Goal: Task Accomplishment & Management: Use online tool/utility

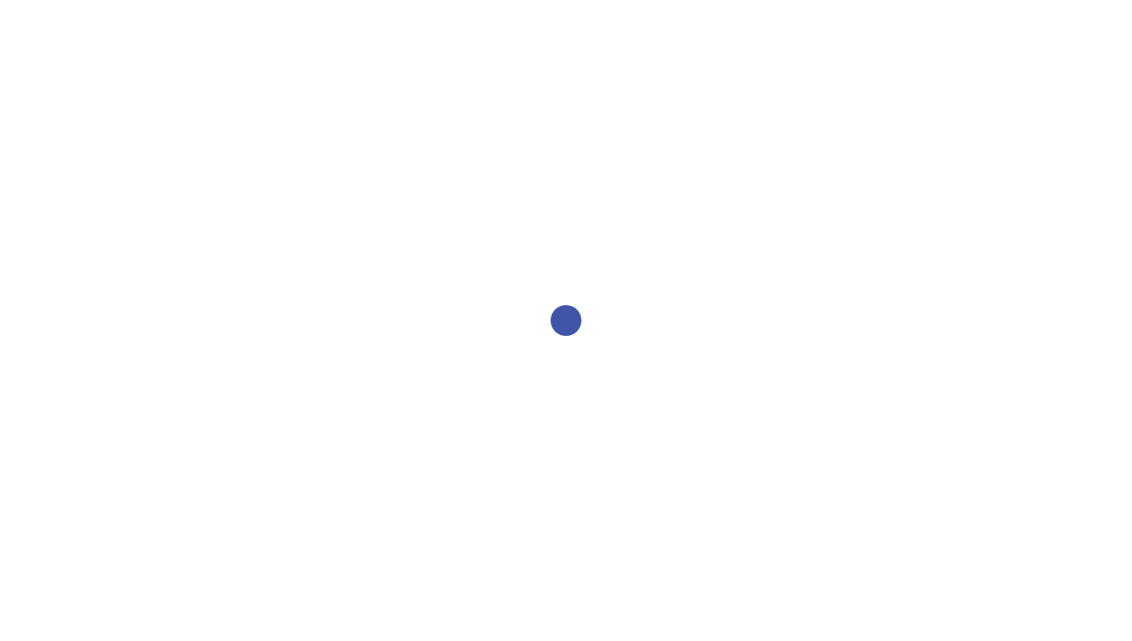
select select "2bed604d-1099-4043-b1bc-2365e8740244"
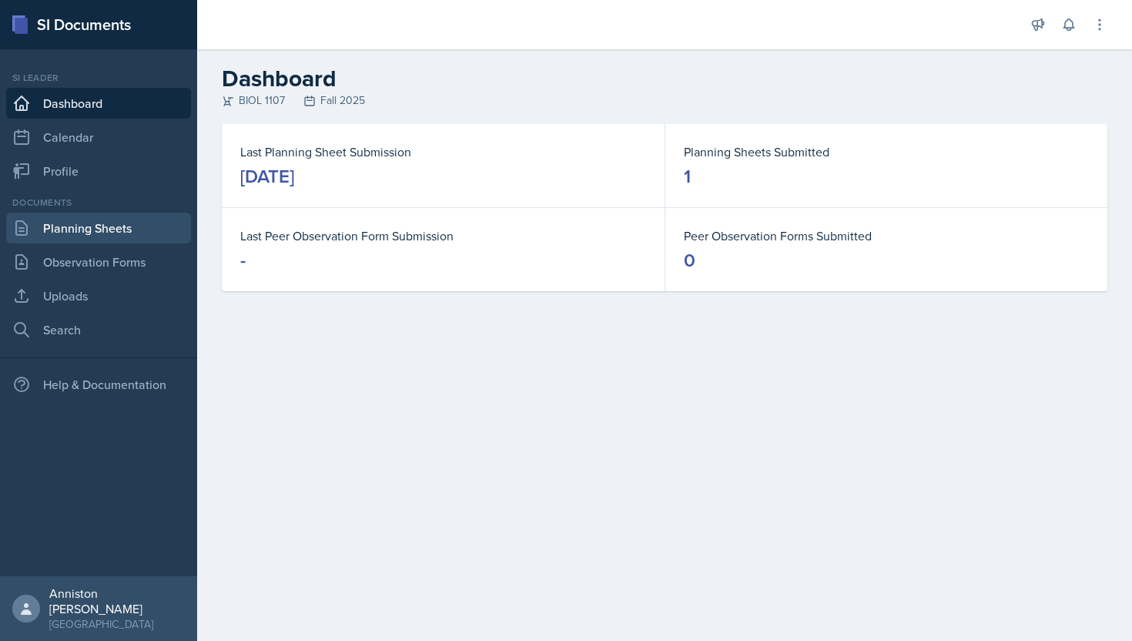
click at [119, 229] on link "Planning Sheets" at bounding box center [98, 228] width 185 height 31
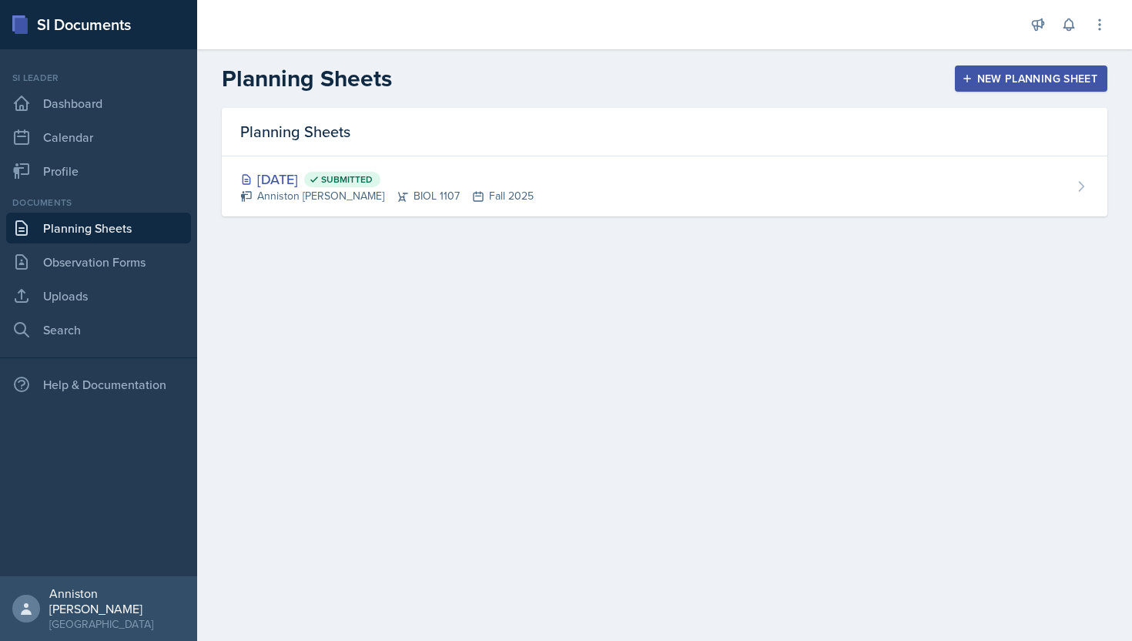
click at [1067, 85] on div "New Planning Sheet" at bounding box center [1031, 78] width 132 height 12
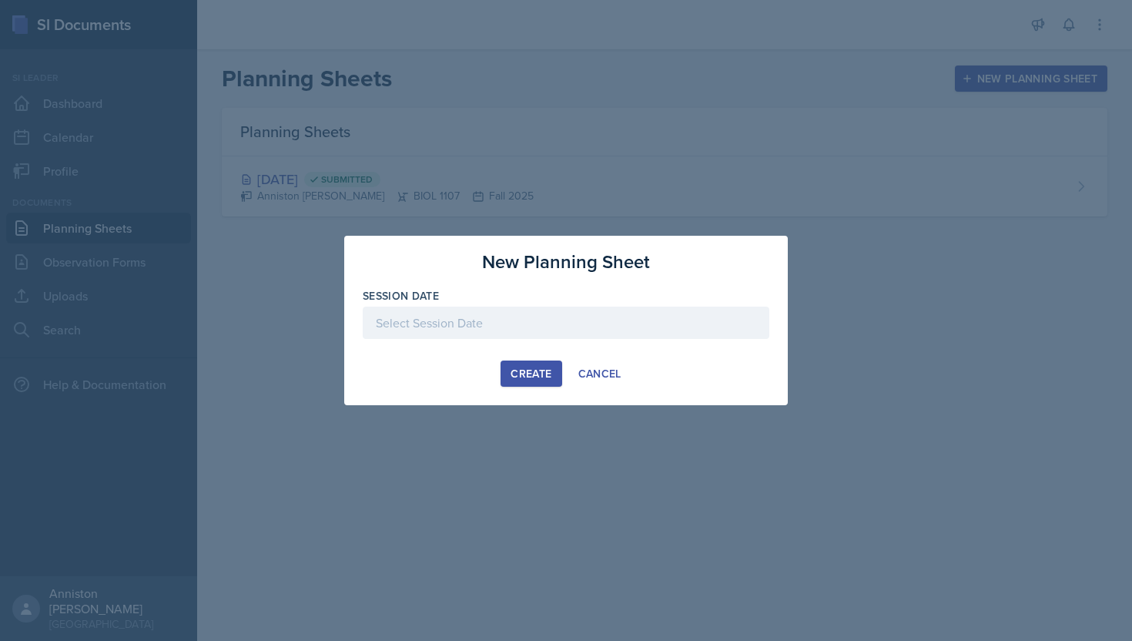
click at [546, 316] on div at bounding box center [566, 322] width 407 height 32
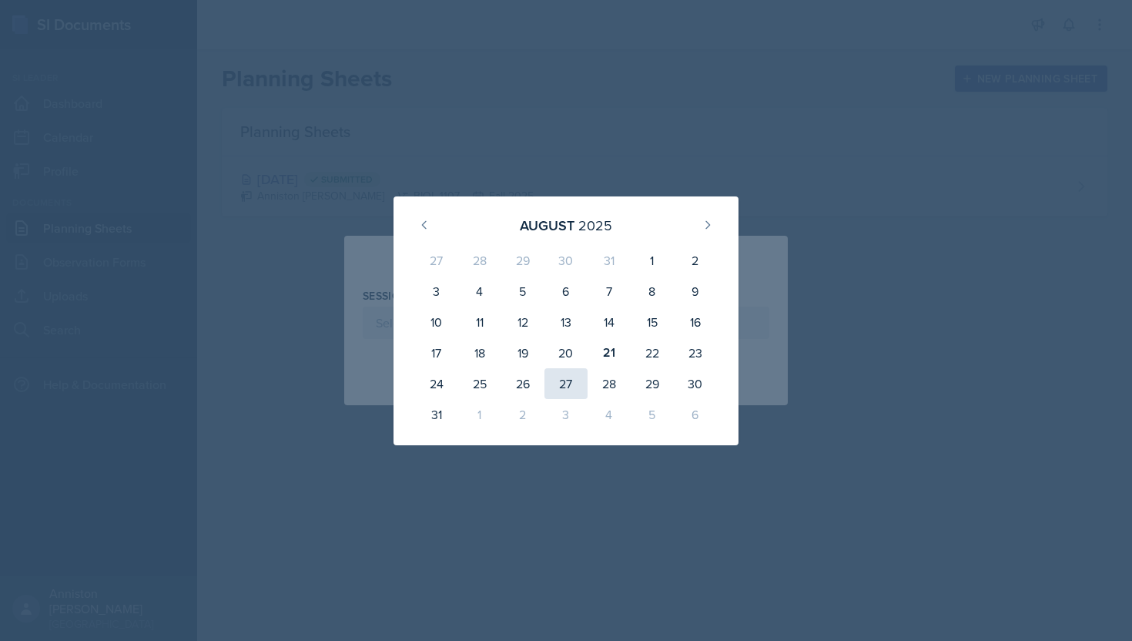
click at [574, 385] on div "27" at bounding box center [565, 383] width 43 height 31
type input "[DATE]"
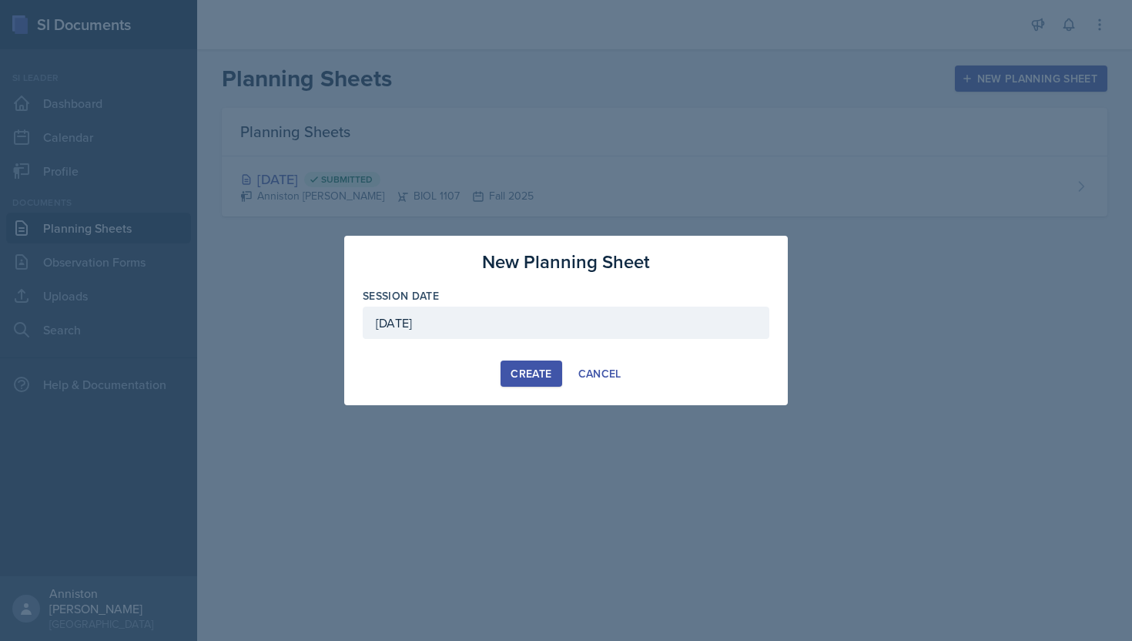
click at [535, 374] on div "Create" at bounding box center [531, 373] width 41 height 12
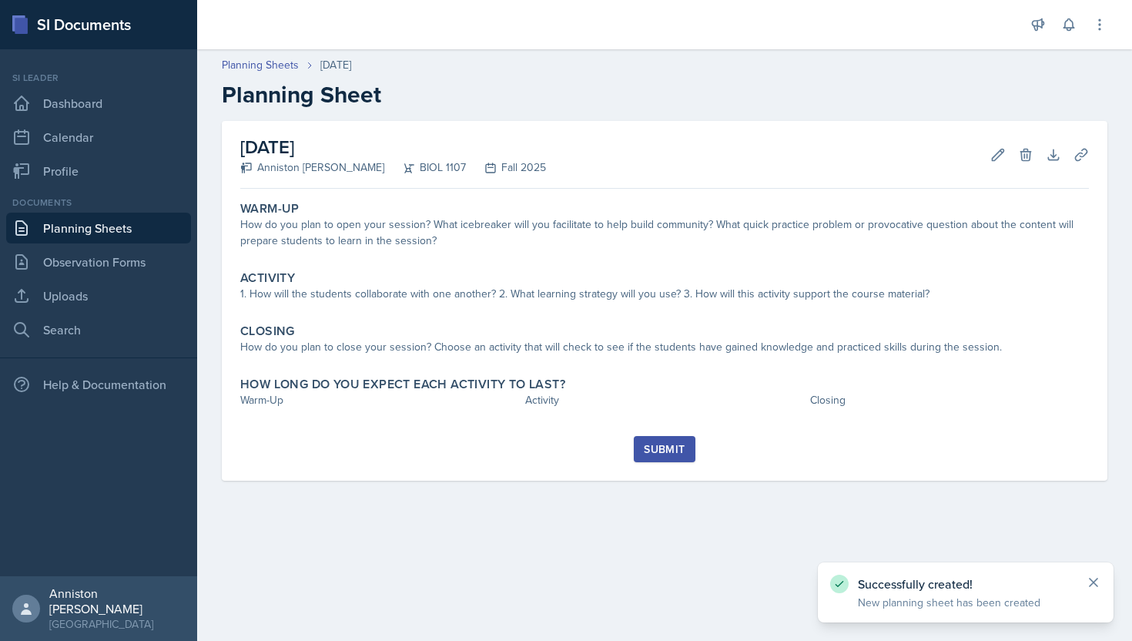
click at [1094, 581] on icon at bounding box center [1094, 582] width 8 height 8
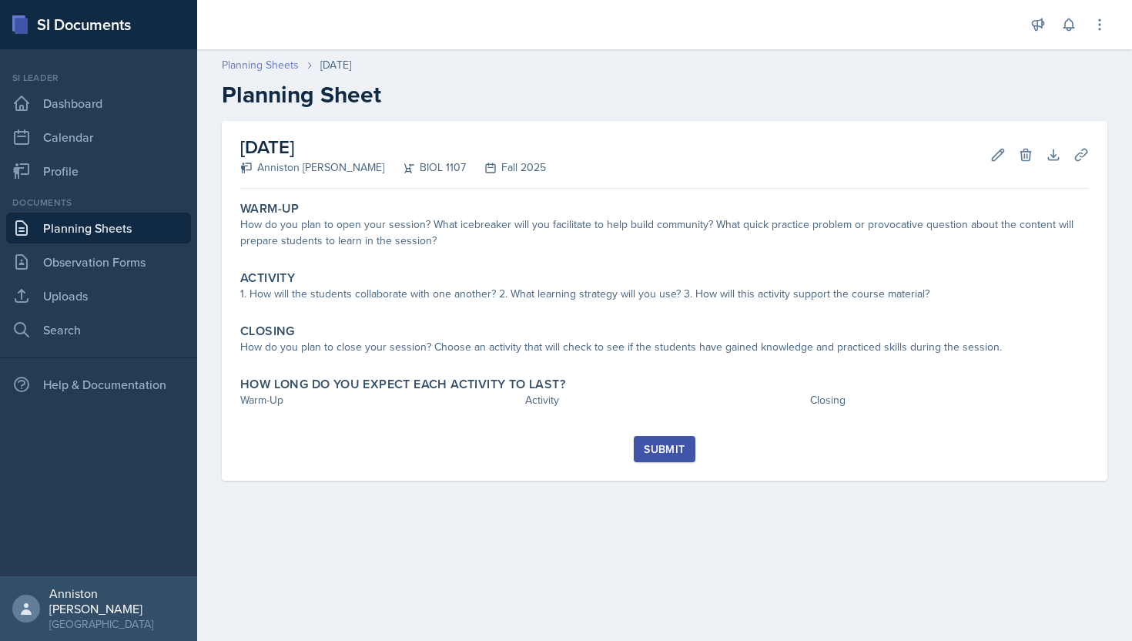
click at [269, 64] on link "Planning Sheets" at bounding box center [260, 65] width 77 height 16
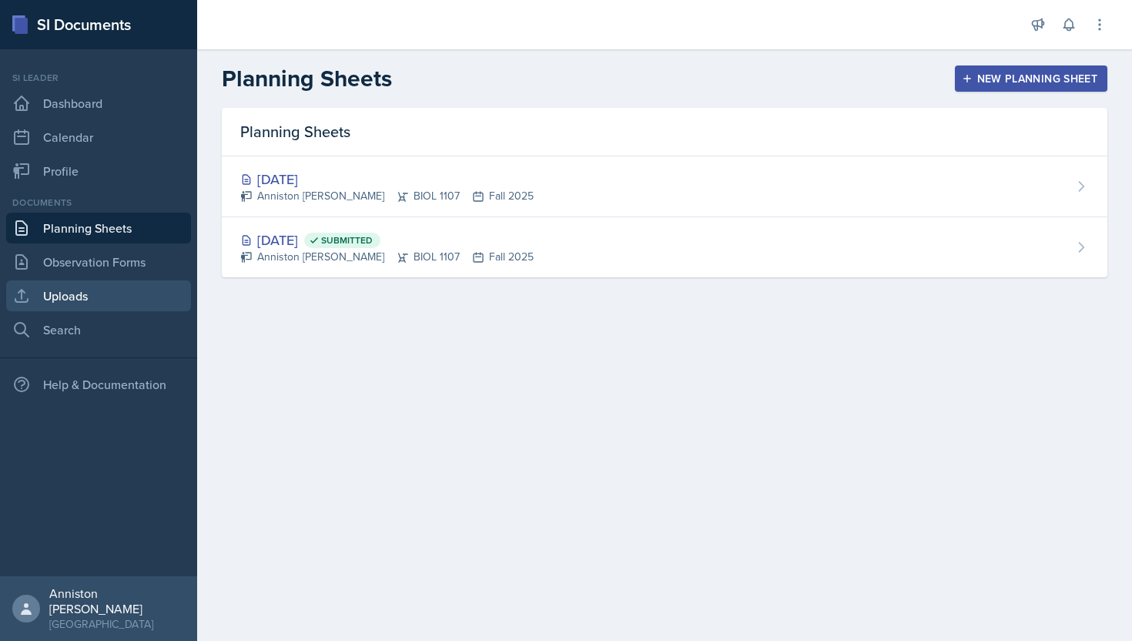
click at [138, 296] on link "Uploads" at bounding box center [98, 295] width 185 height 31
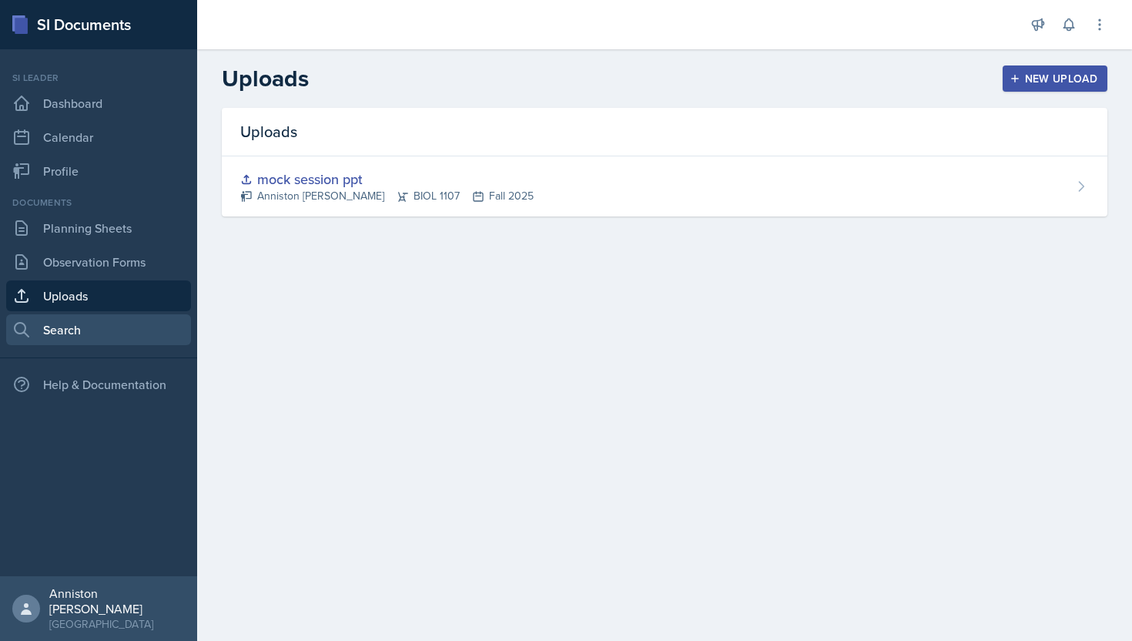
click at [106, 331] on link "Search" at bounding box center [98, 329] width 185 height 31
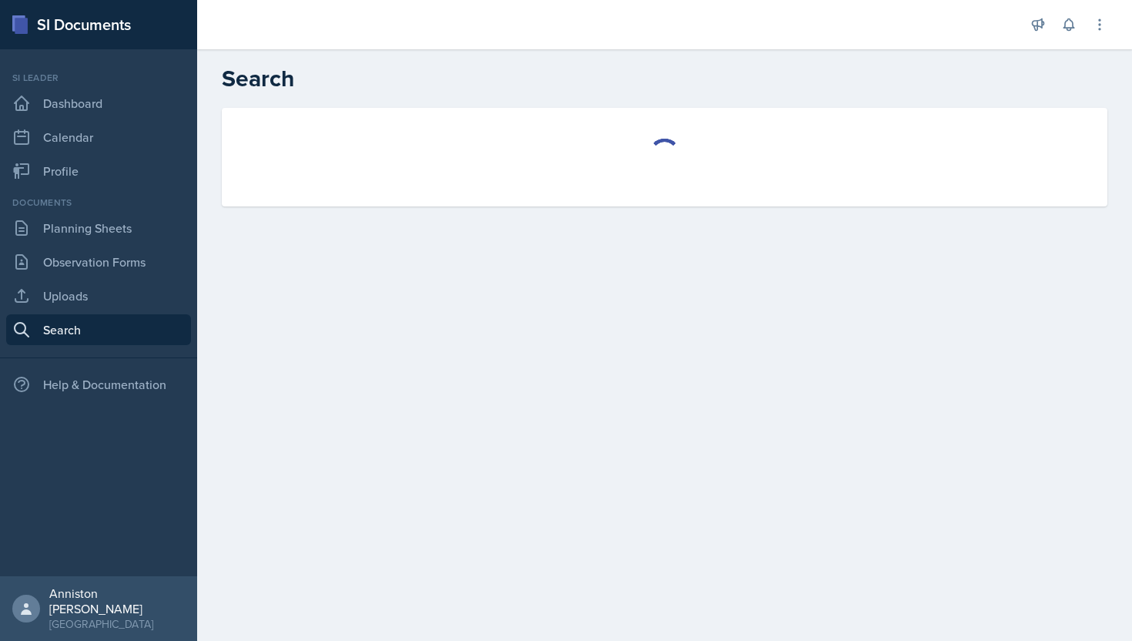
select select "all"
select select "1"
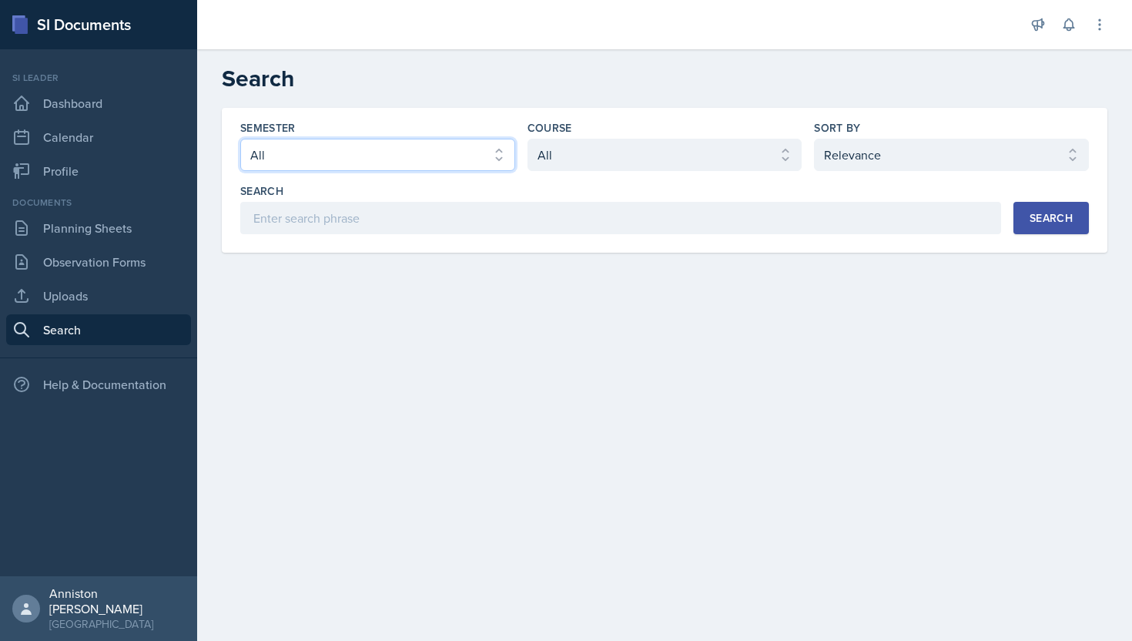
click at [471, 167] on select "Select semester All Fall 2025 Summer 2025 Spring 2025 Fall 2024 Summer 2024 Spr…" at bounding box center [377, 155] width 275 height 32
select select "a8ed5ca7-d3a3-44eb-ad59-ceca828f7d72"
click at [240, 139] on select "Select semester All Fall 2025 Summer 2025 Spring 2025 Fall 2024 Summer 2024 Spr…" at bounding box center [377, 155] width 275 height 32
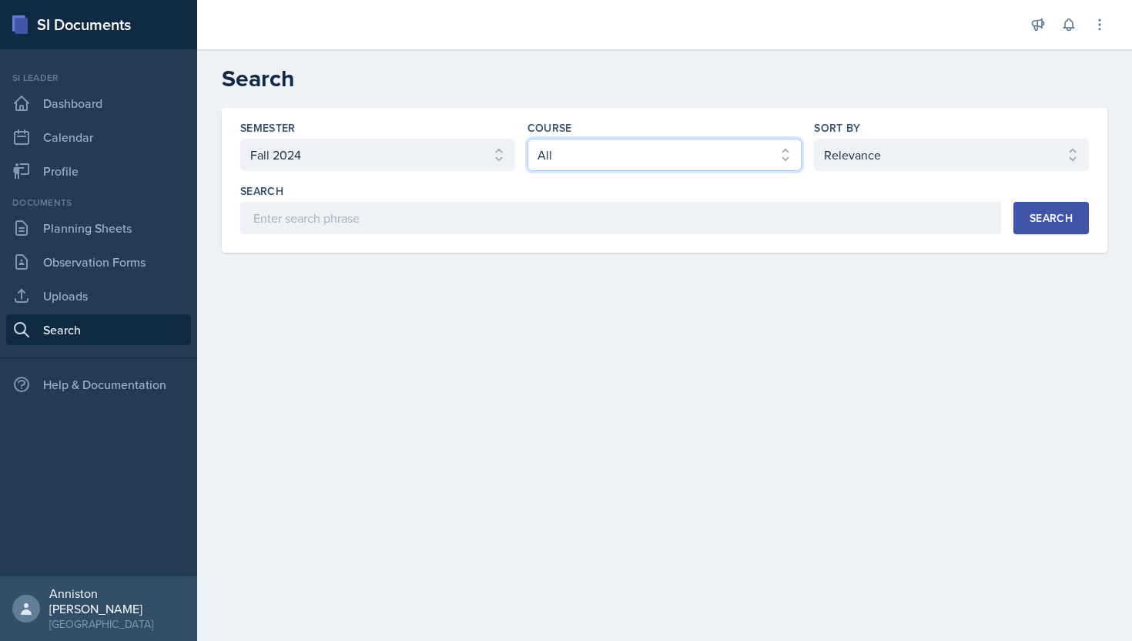
click at [637, 160] on select "Select course All ACCT 2101 ACCT 2102 ACCT 4050 ANTH 1102 ANTH 3301 ARCH 1000 A…" at bounding box center [664, 155] width 275 height 32
select select "a0067b6f-3d76-4e76-8e19-0da8f959099c"
click at [527, 139] on select "Select course All ACCT 2101 ACCT 2102 ACCT 4050 ANTH 1102 ANTH 3301 ARCH 1000 A…" at bounding box center [664, 155] width 275 height 32
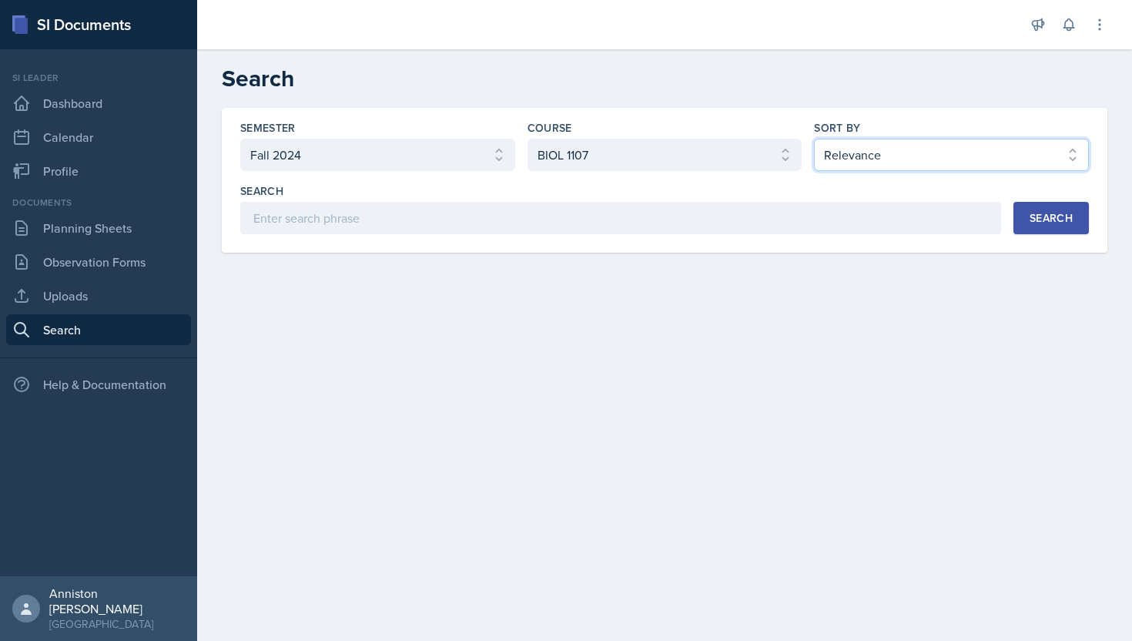
click at [888, 155] on select "Select sort by Relevance Document Date (Asc) Document Date (Desc)" at bounding box center [951, 155] width 275 height 32
click at [1066, 224] on div "Search" at bounding box center [1050, 218] width 43 height 12
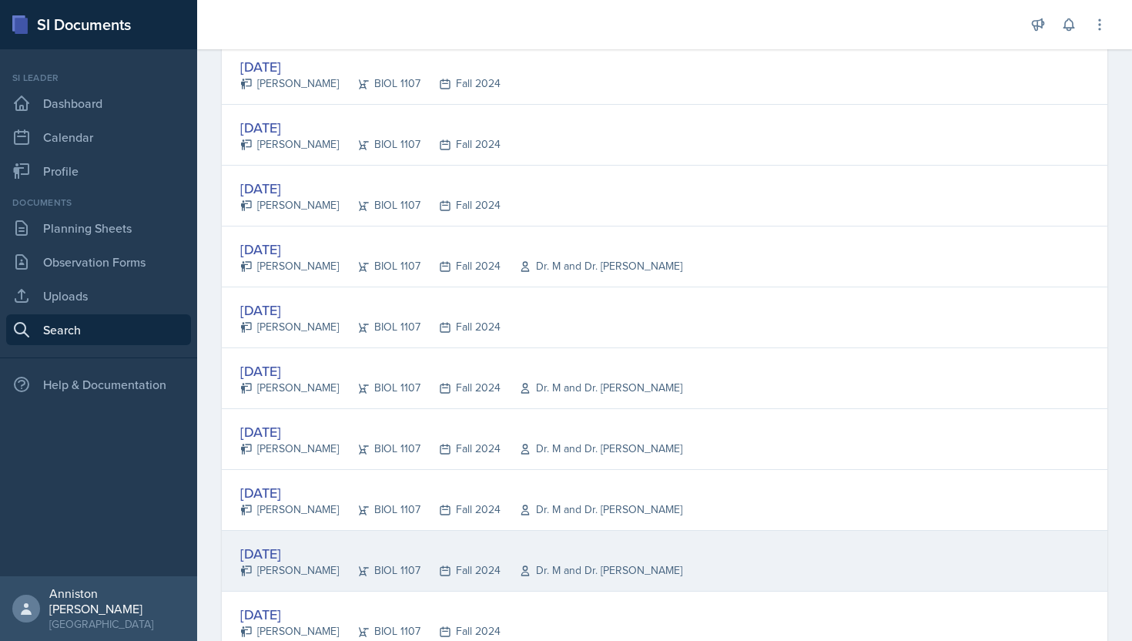
scroll to position [2631, 0]
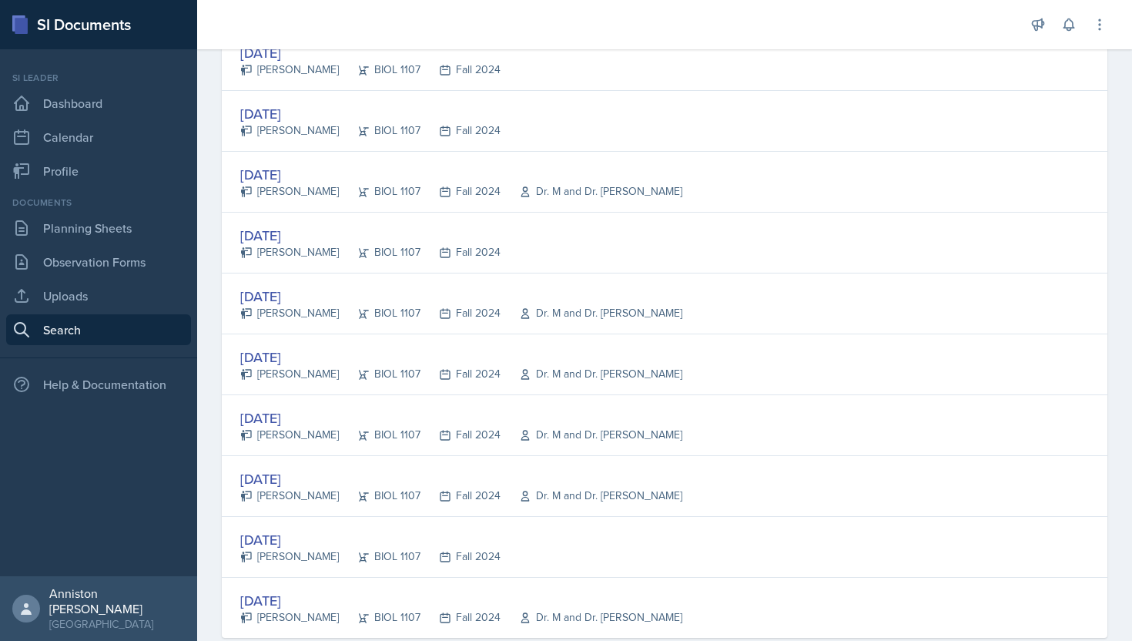
scroll to position [2805, 0]
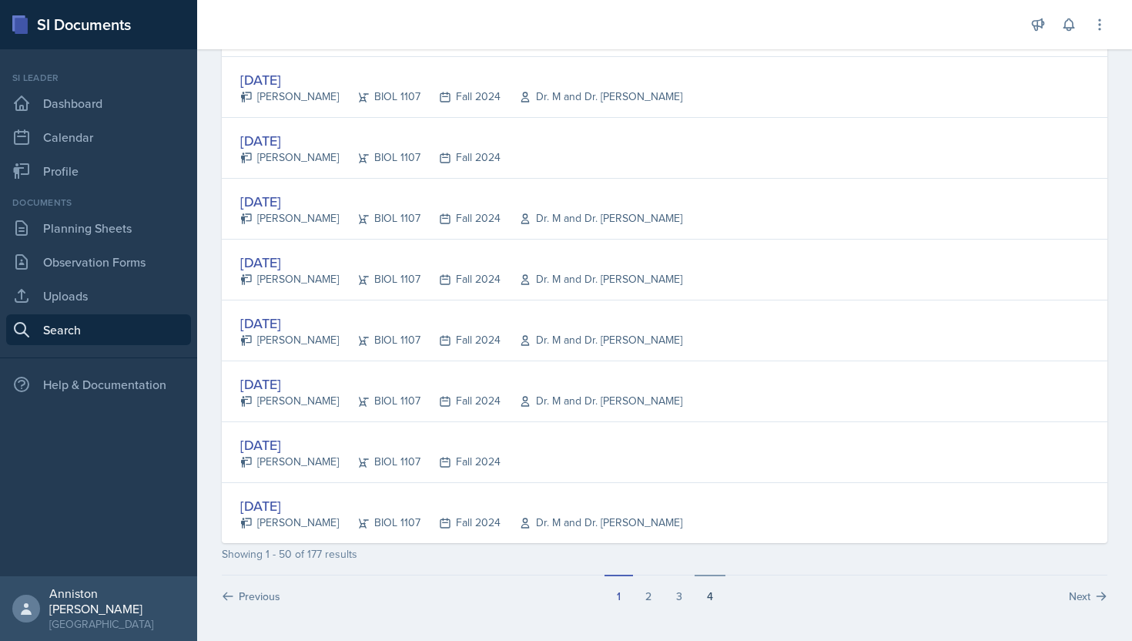
click at [709, 596] on button "4" at bounding box center [710, 588] width 31 height 29
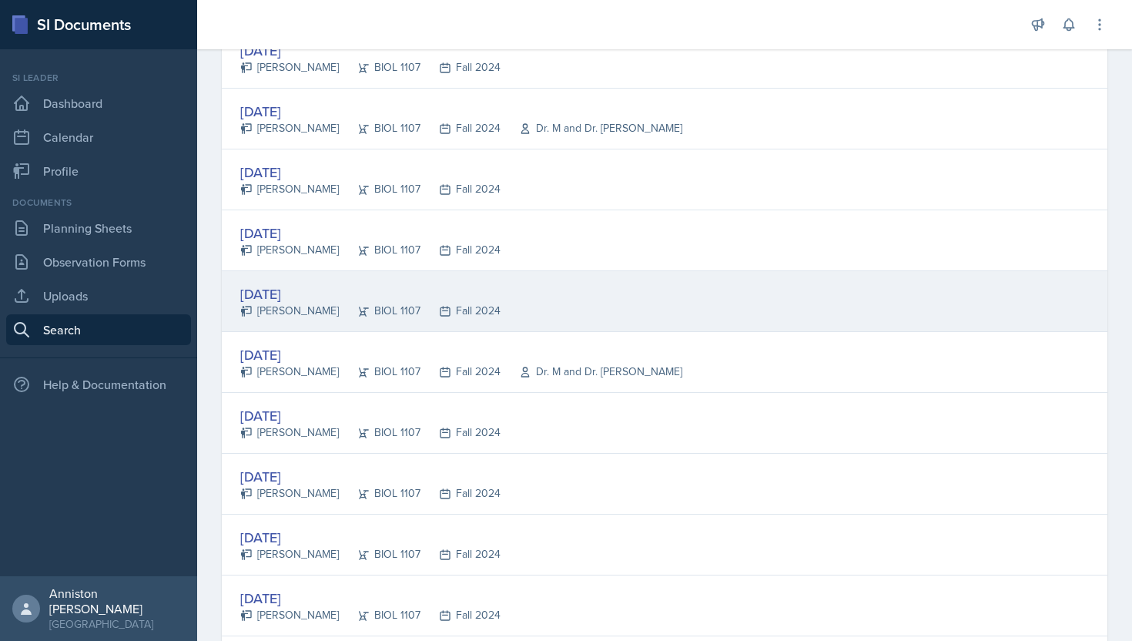
scroll to position [1123, 0]
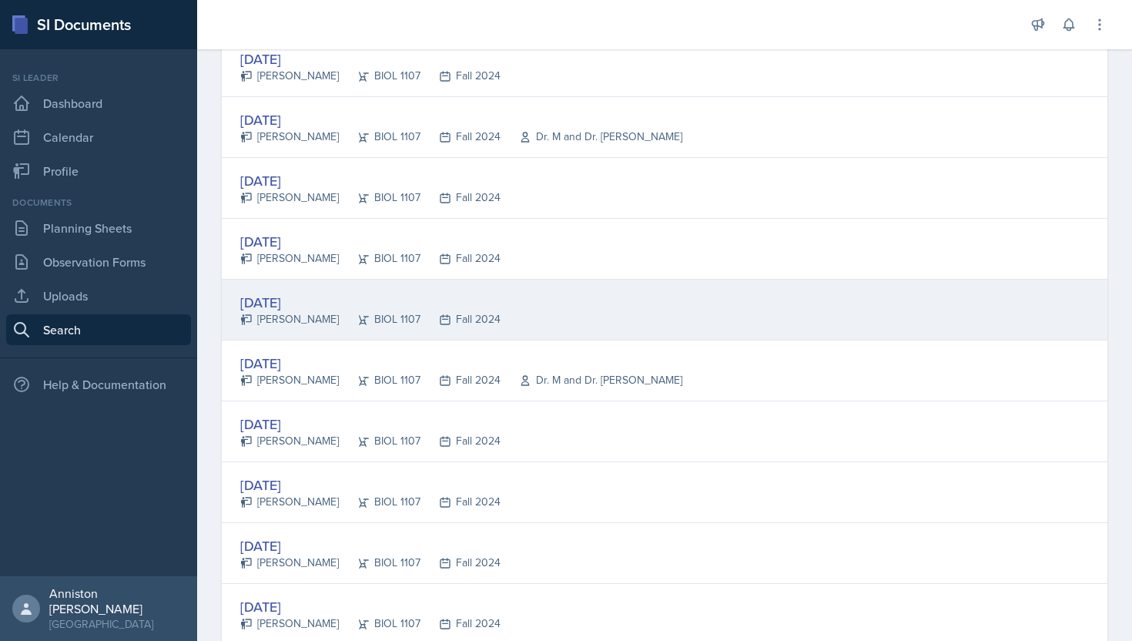
click at [288, 310] on div "[DATE]" at bounding box center [370, 302] width 260 height 21
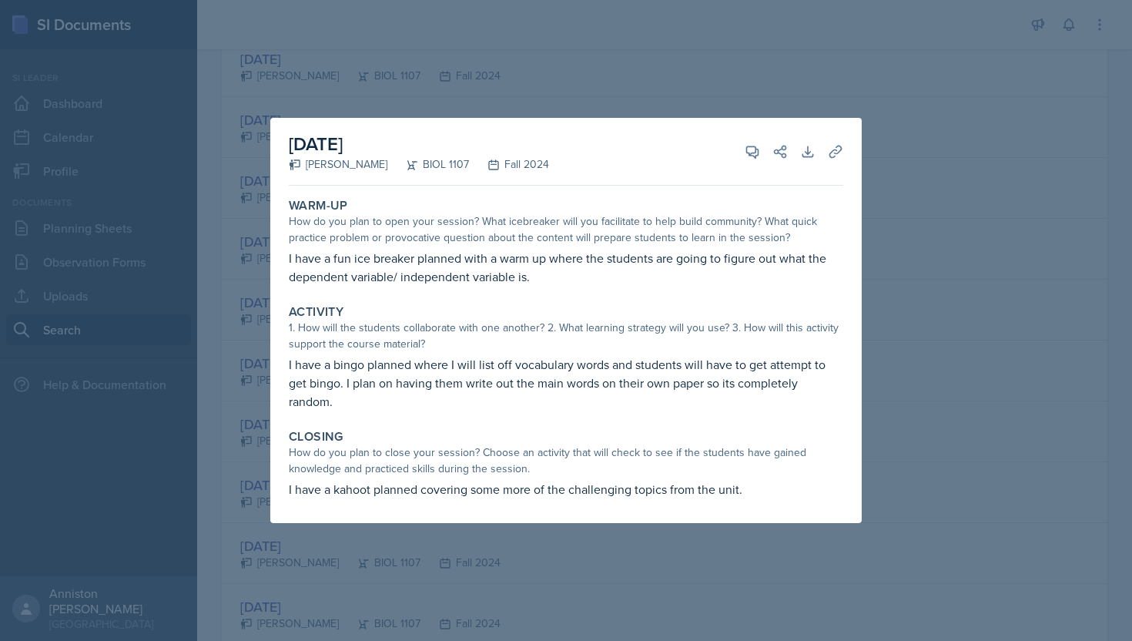
click at [933, 227] on div at bounding box center [566, 320] width 1132 height 641
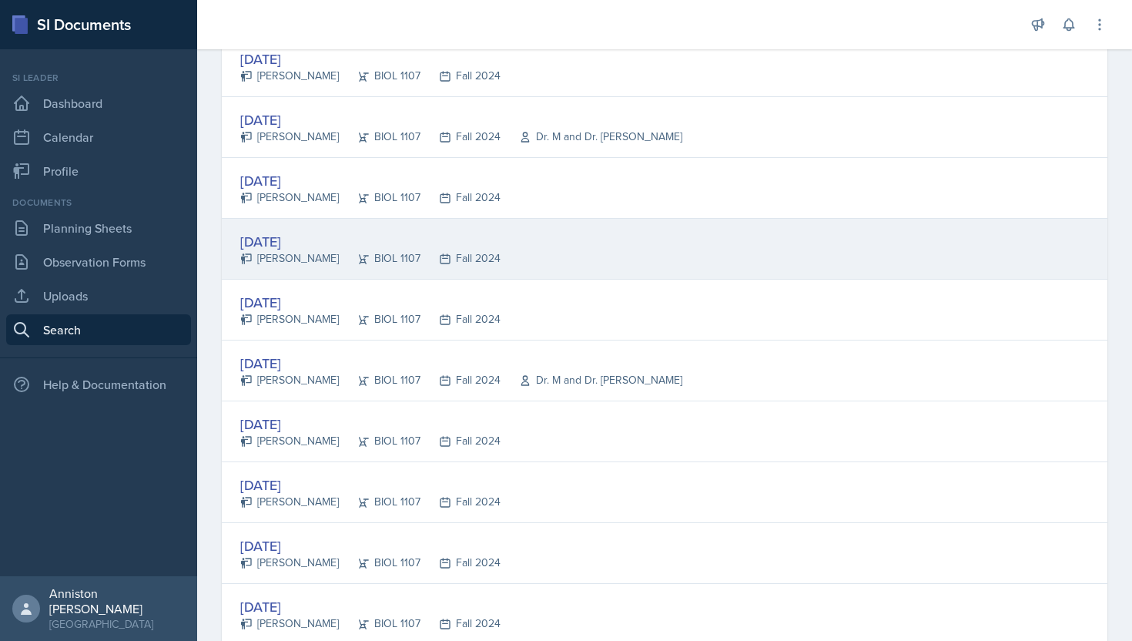
scroll to position [0, 0]
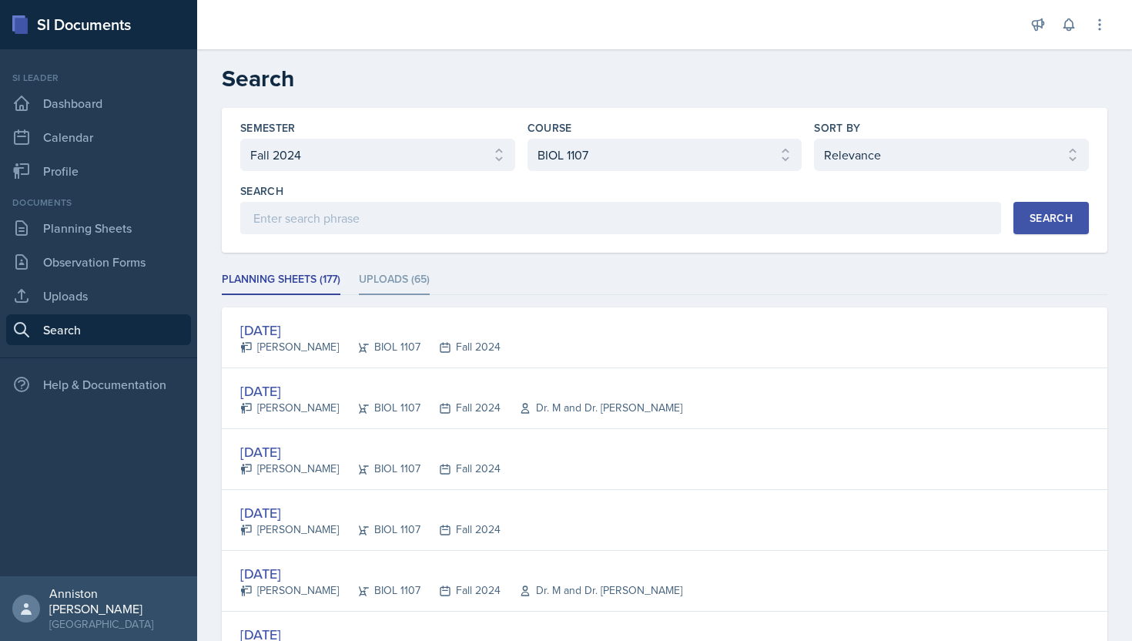
click at [397, 285] on li "Uploads (65)" at bounding box center [394, 280] width 71 height 30
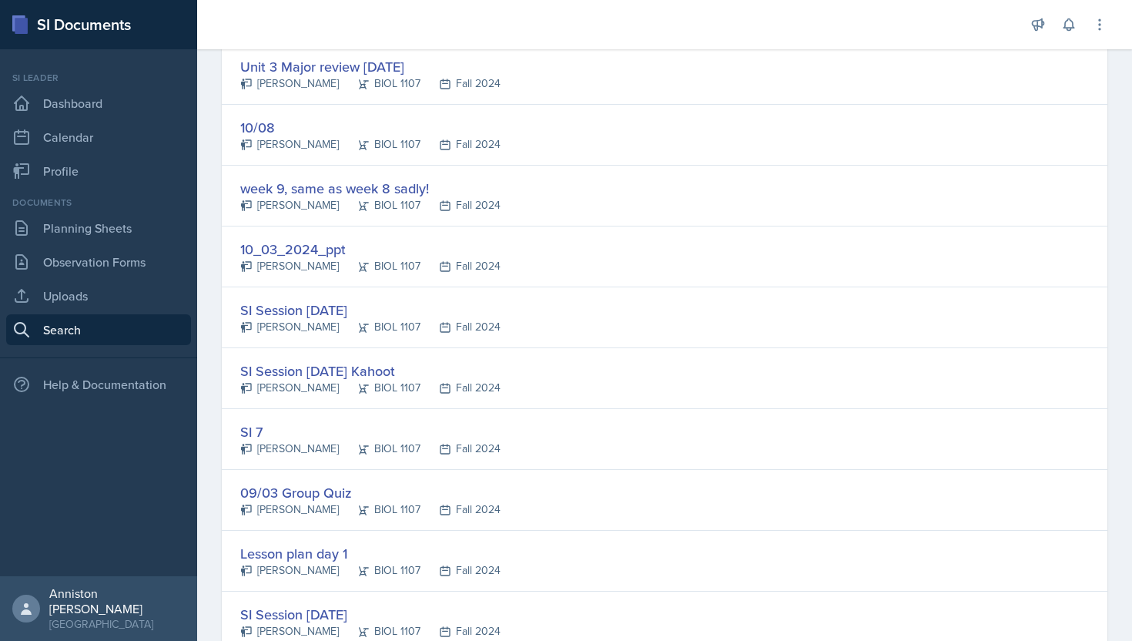
scroll to position [2805, 0]
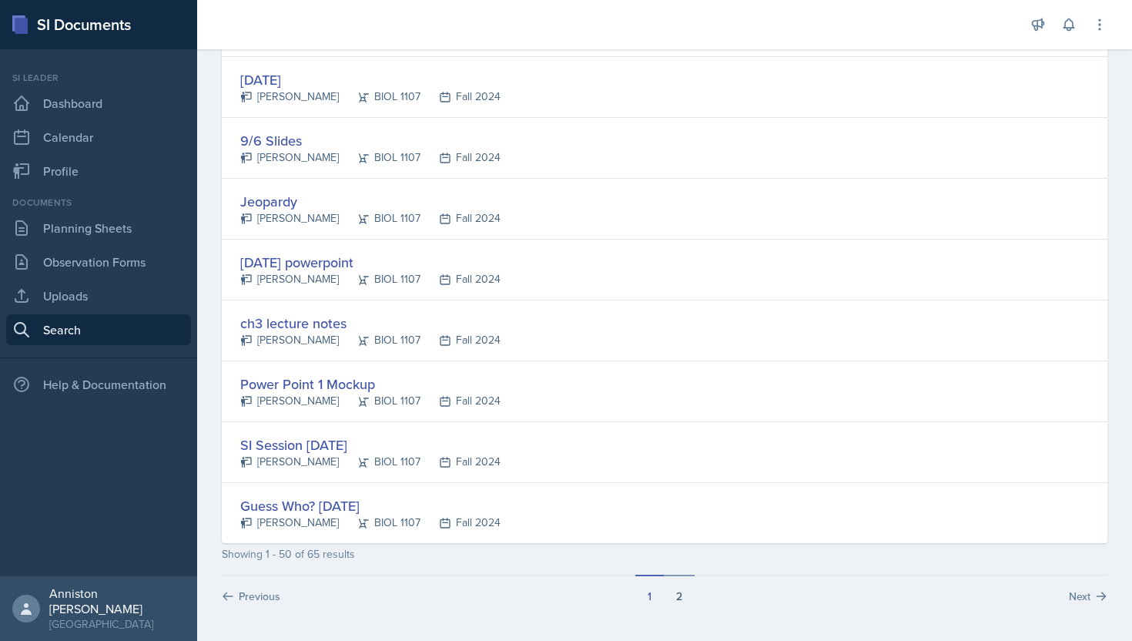
click at [671, 598] on button "2" at bounding box center [679, 588] width 31 height 29
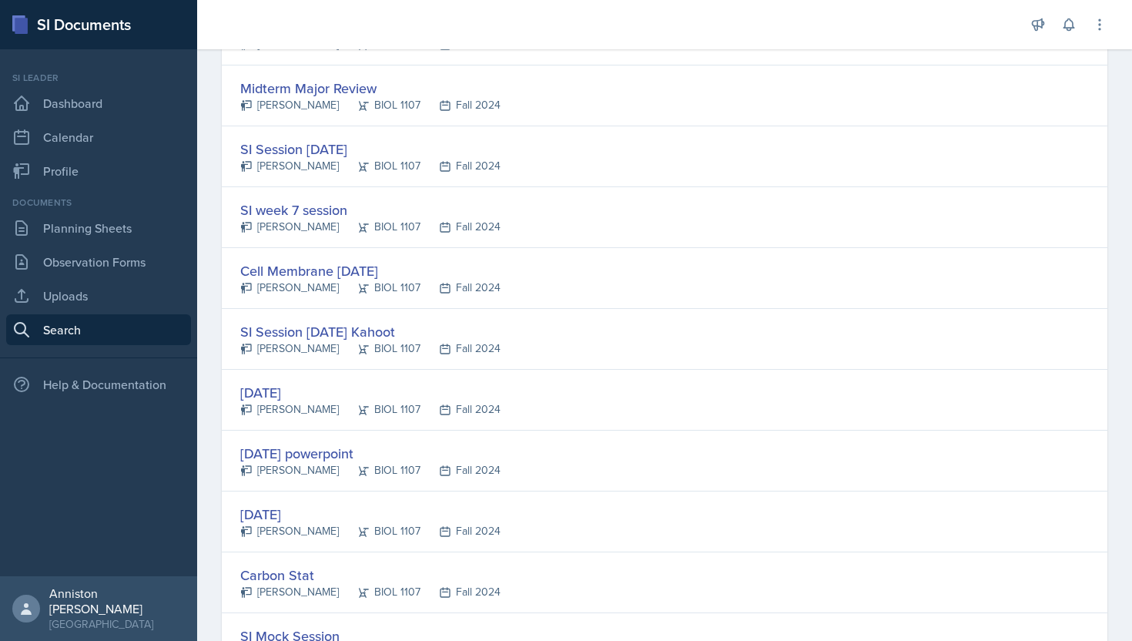
scroll to position [545, 0]
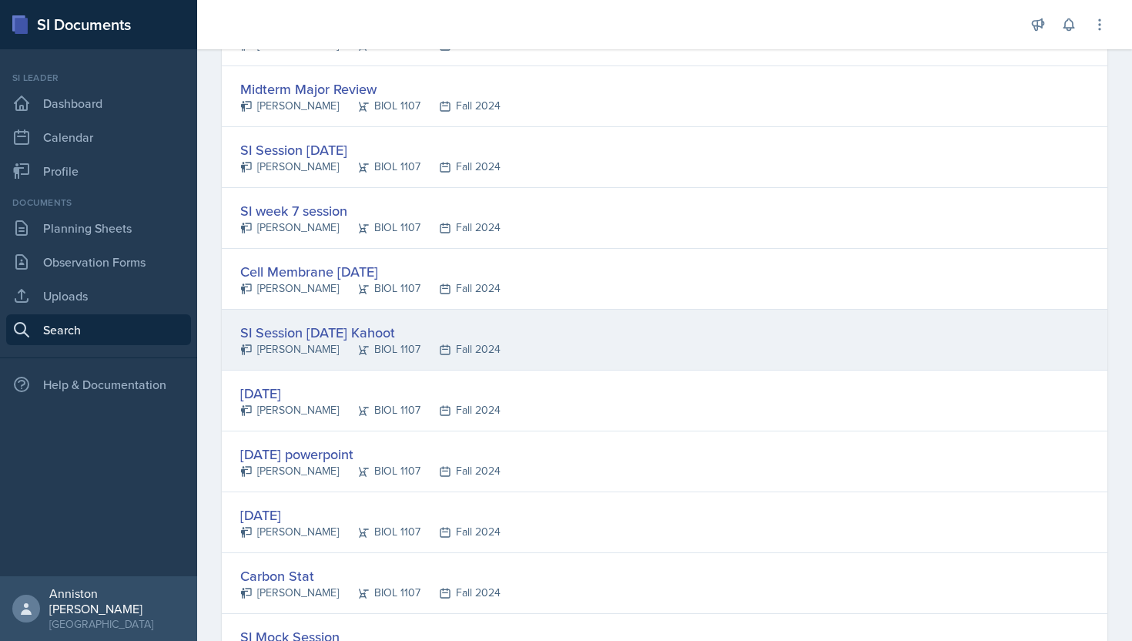
click at [338, 333] on div "SI Session [DATE] Kahoot" at bounding box center [370, 332] width 260 height 21
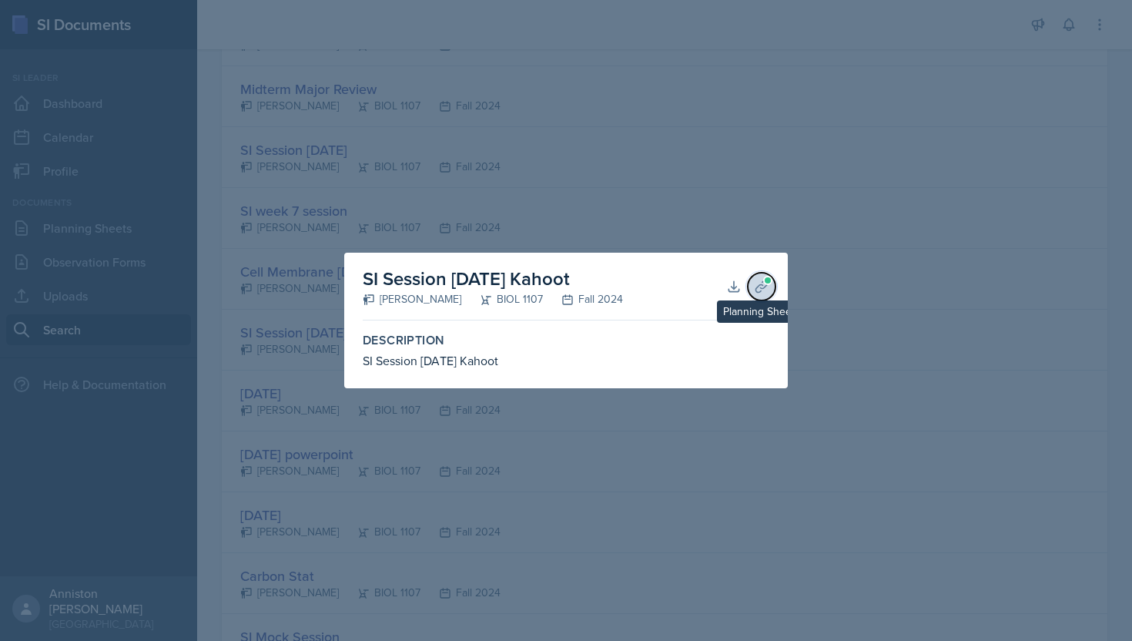
click at [757, 286] on icon at bounding box center [761, 286] width 12 height 12
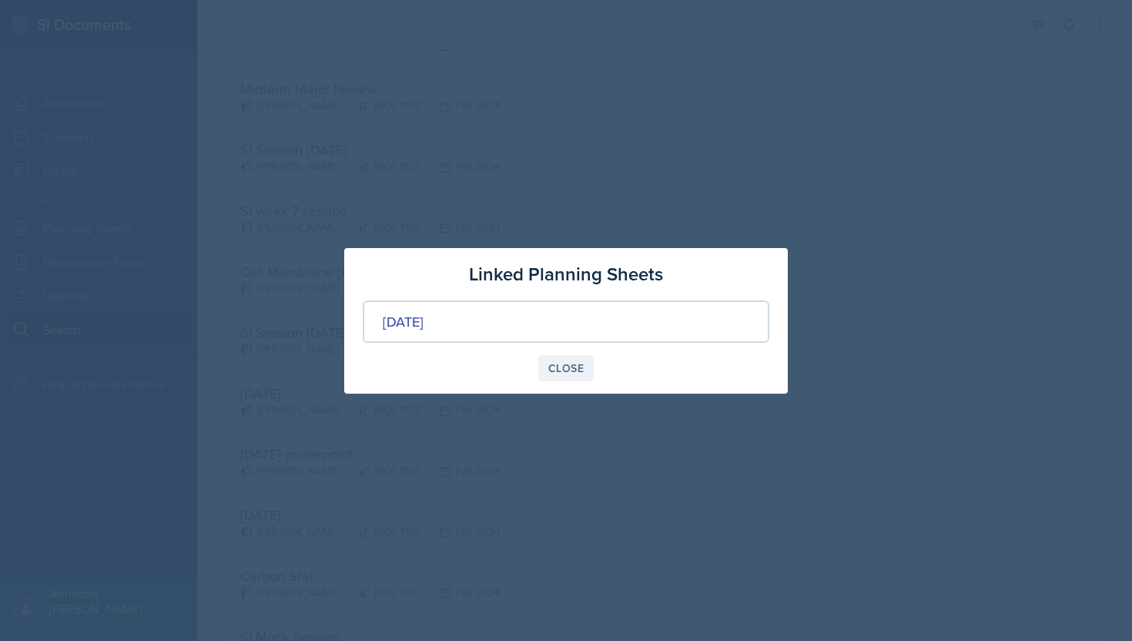
click at [561, 376] on button "Close" at bounding box center [565, 368] width 55 height 26
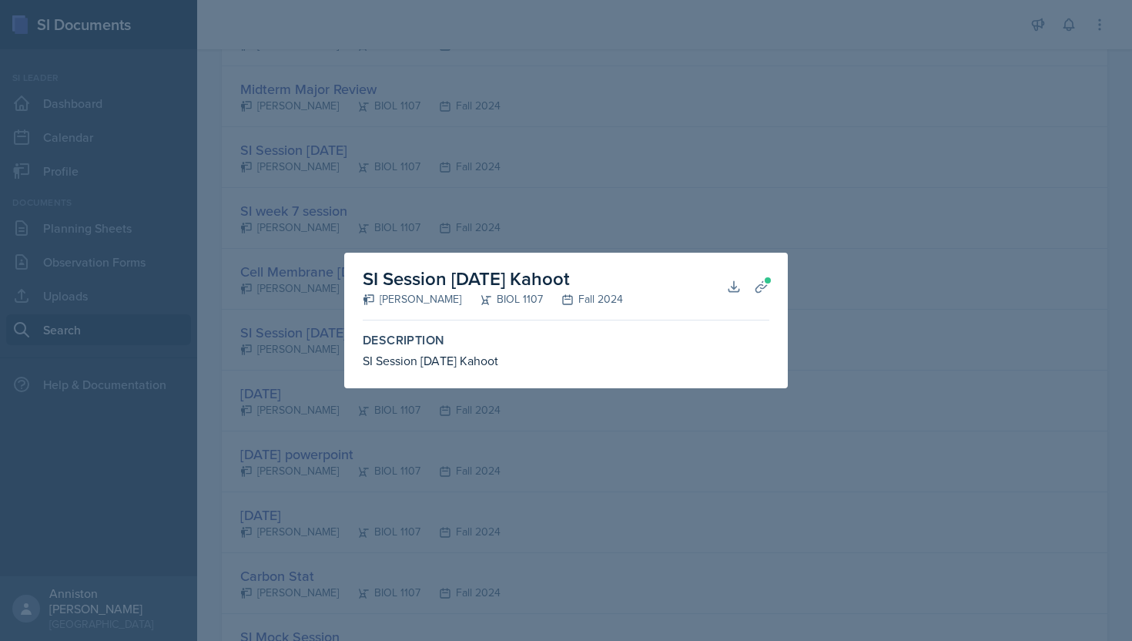
click at [577, 525] on div at bounding box center [566, 320] width 1132 height 641
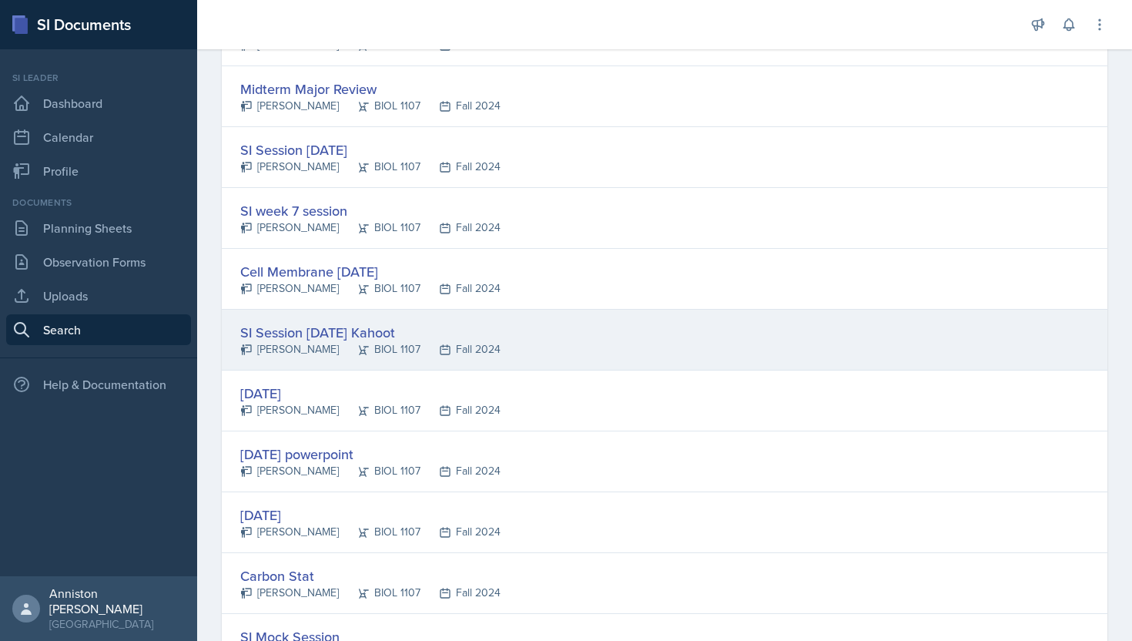
click at [256, 339] on div "SI Session [DATE] Kahoot" at bounding box center [370, 332] width 260 height 21
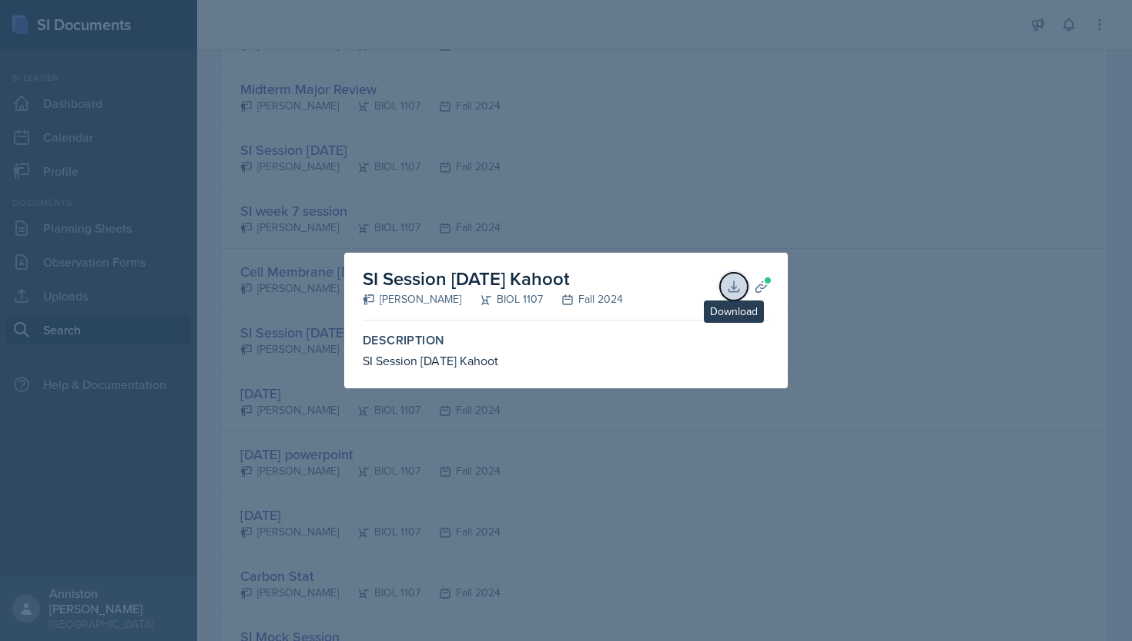
click at [736, 281] on icon at bounding box center [733, 286] width 15 height 15
click at [845, 213] on div at bounding box center [566, 320] width 1132 height 641
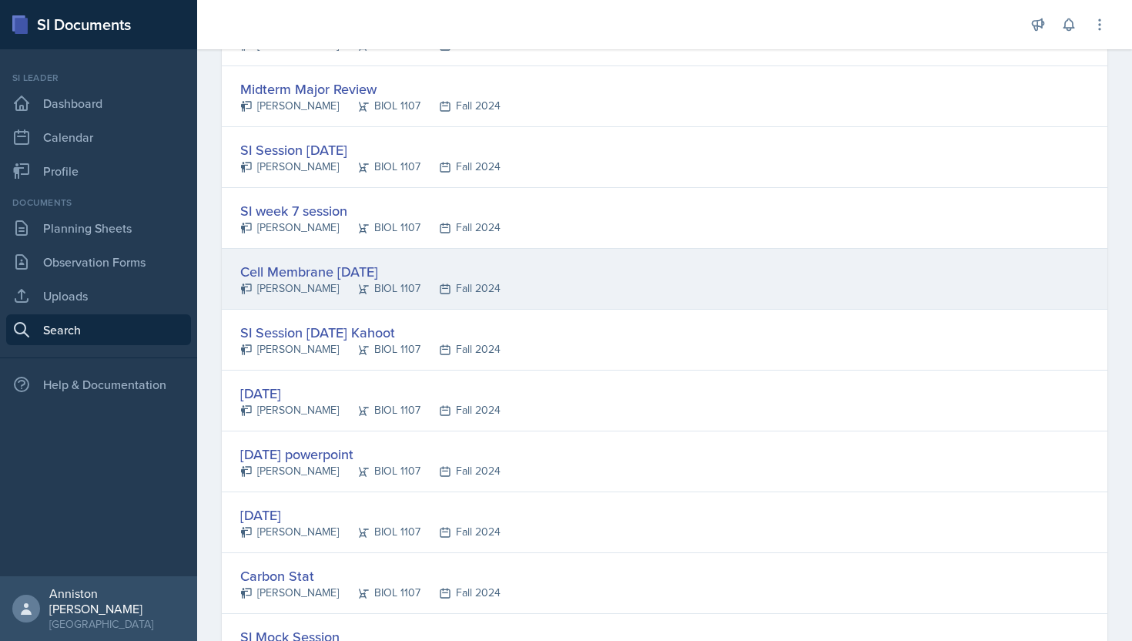
scroll to position [676, 0]
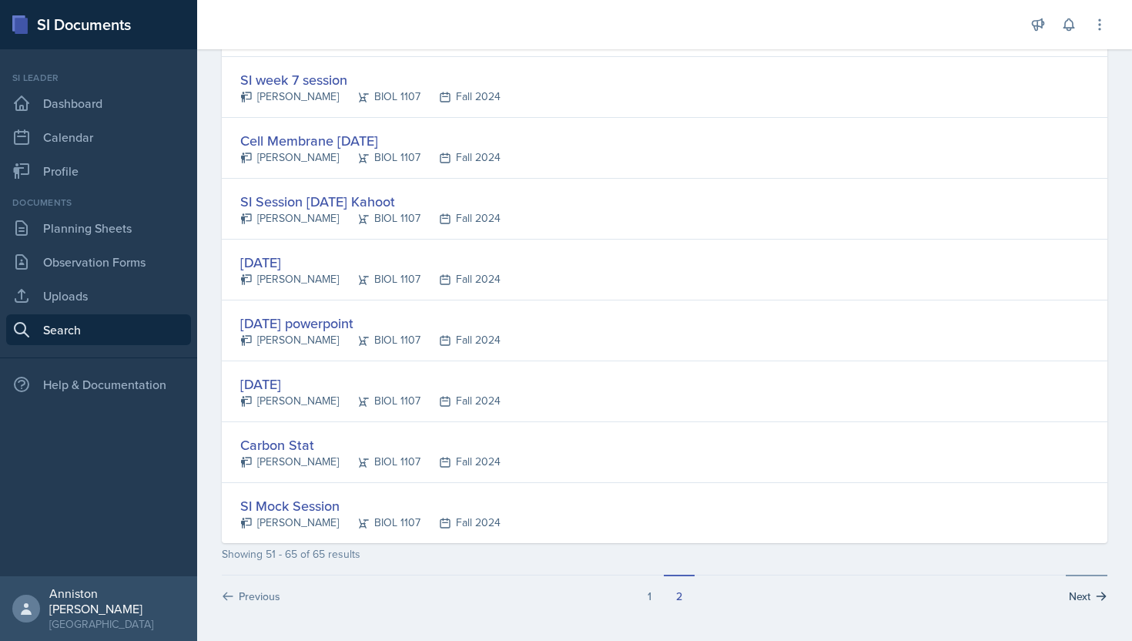
click at [1086, 592] on button "Next" at bounding box center [1087, 588] width 42 height 29
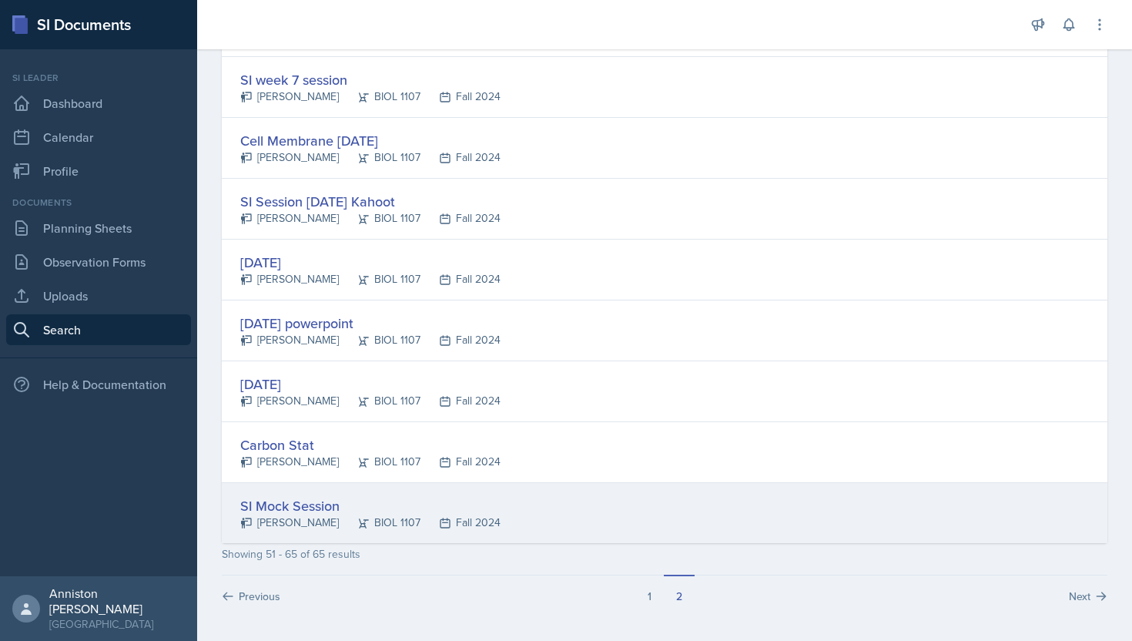
click at [357, 487] on div "SI Mock Session [PERSON_NAME] BIOL 1107 Fall 2024" at bounding box center [665, 513] width 886 height 60
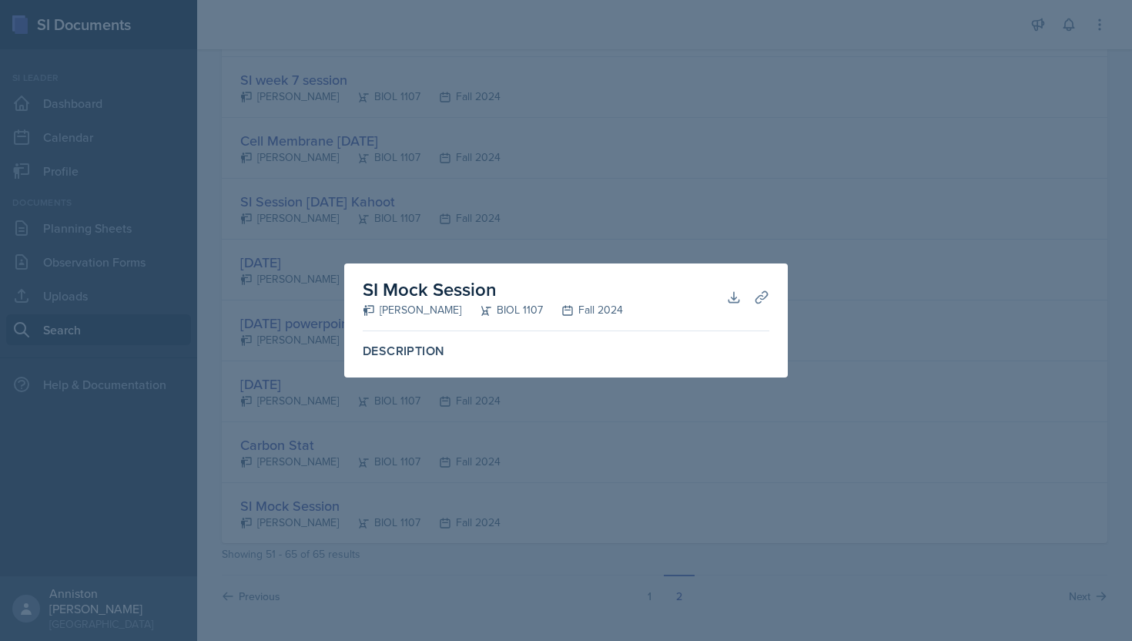
click at [841, 248] on div at bounding box center [566, 320] width 1132 height 641
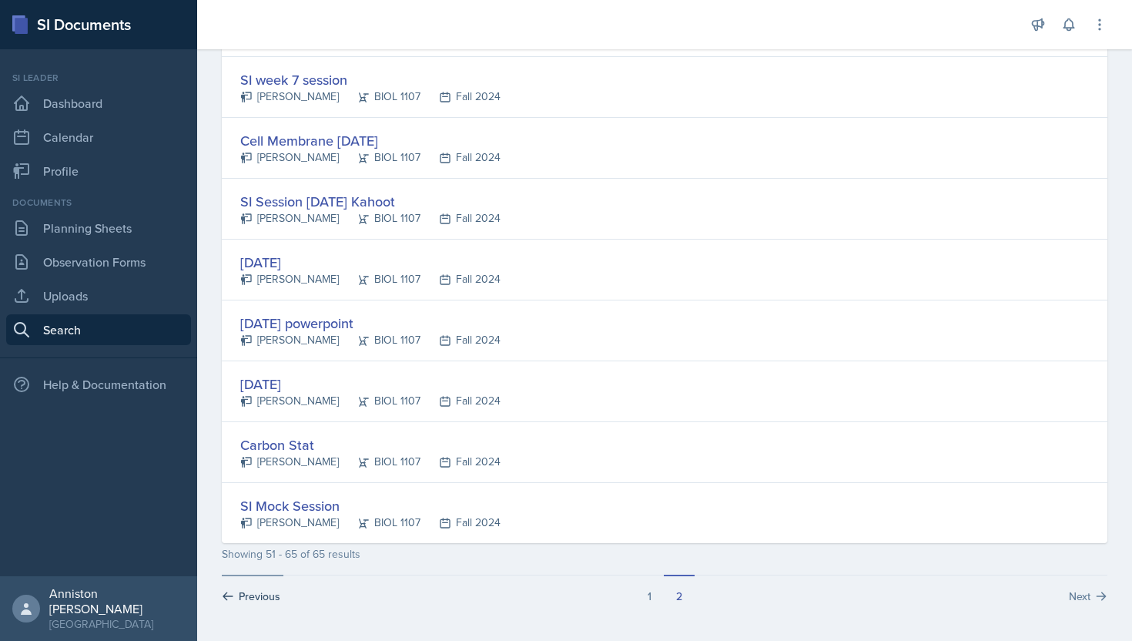
click at [241, 592] on button "Previous" at bounding box center [253, 588] width 62 height 29
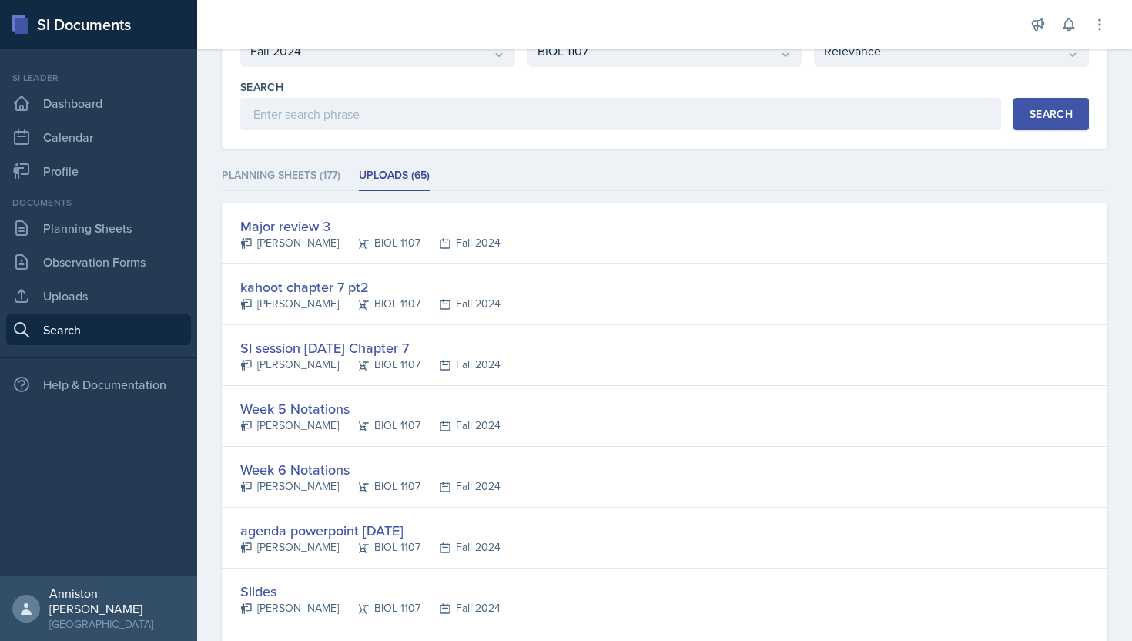
scroll to position [80, 0]
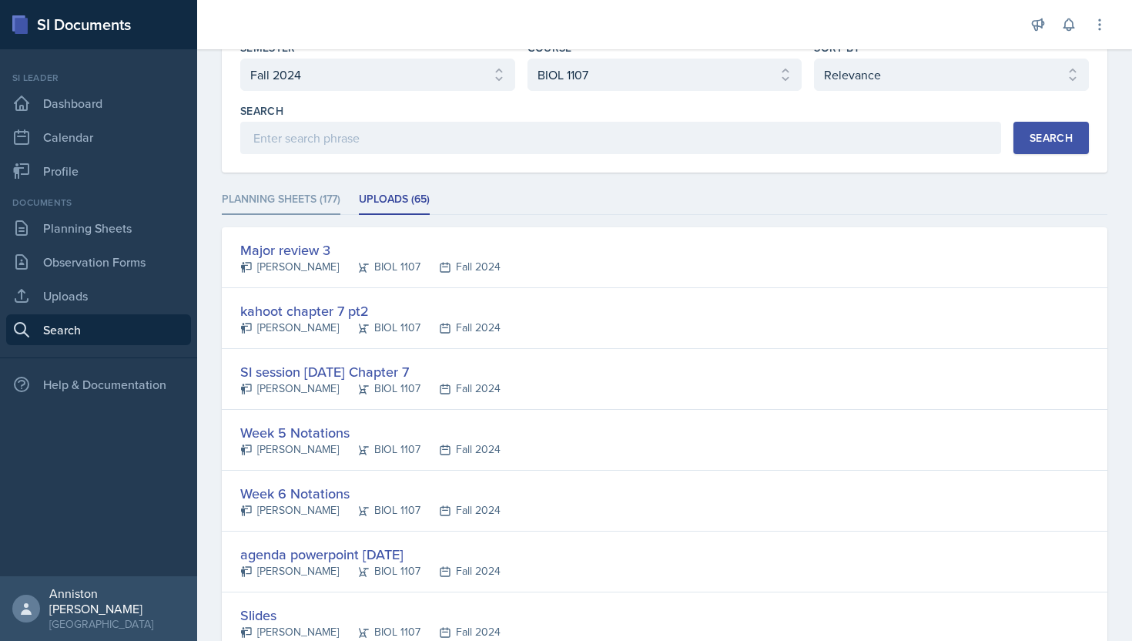
click at [290, 199] on li "Planning Sheets (177)" at bounding box center [281, 200] width 119 height 30
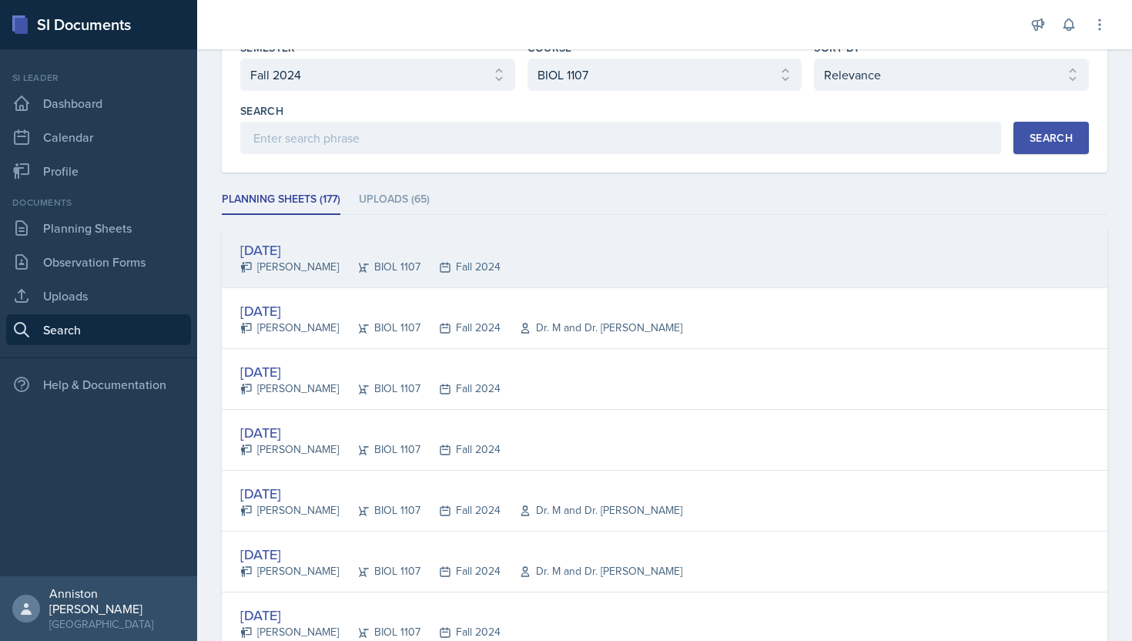
click at [302, 245] on div "[DATE]" at bounding box center [370, 249] width 260 height 21
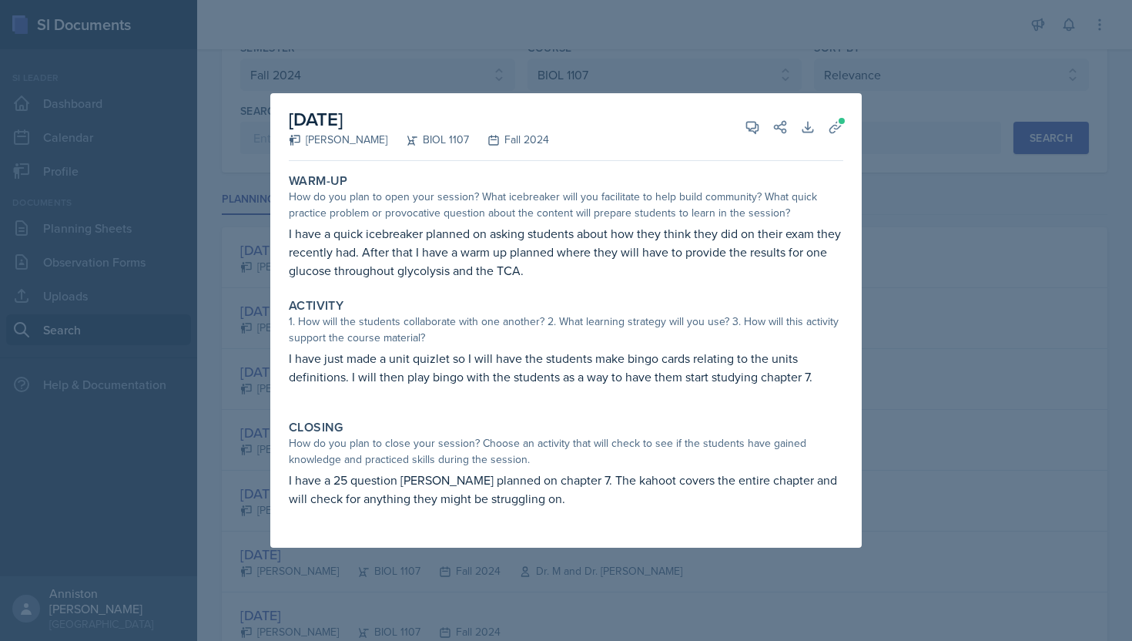
click at [866, 78] on div at bounding box center [566, 320] width 1132 height 641
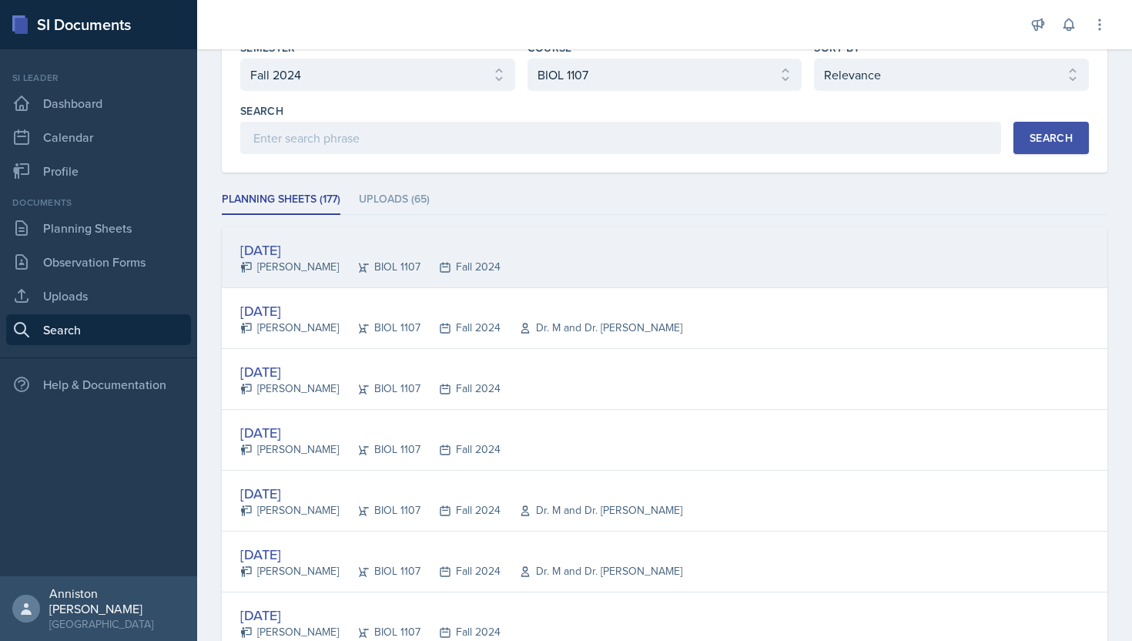
click at [320, 250] on div "[DATE]" at bounding box center [370, 249] width 260 height 21
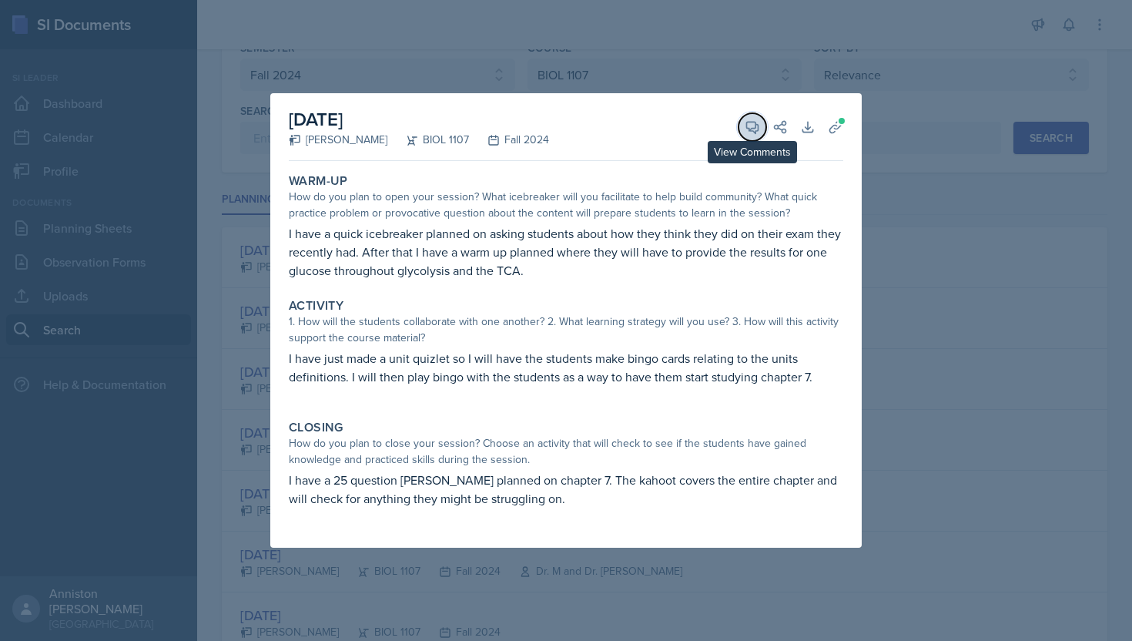
click at [749, 133] on icon at bounding box center [752, 126] width 15 height 15
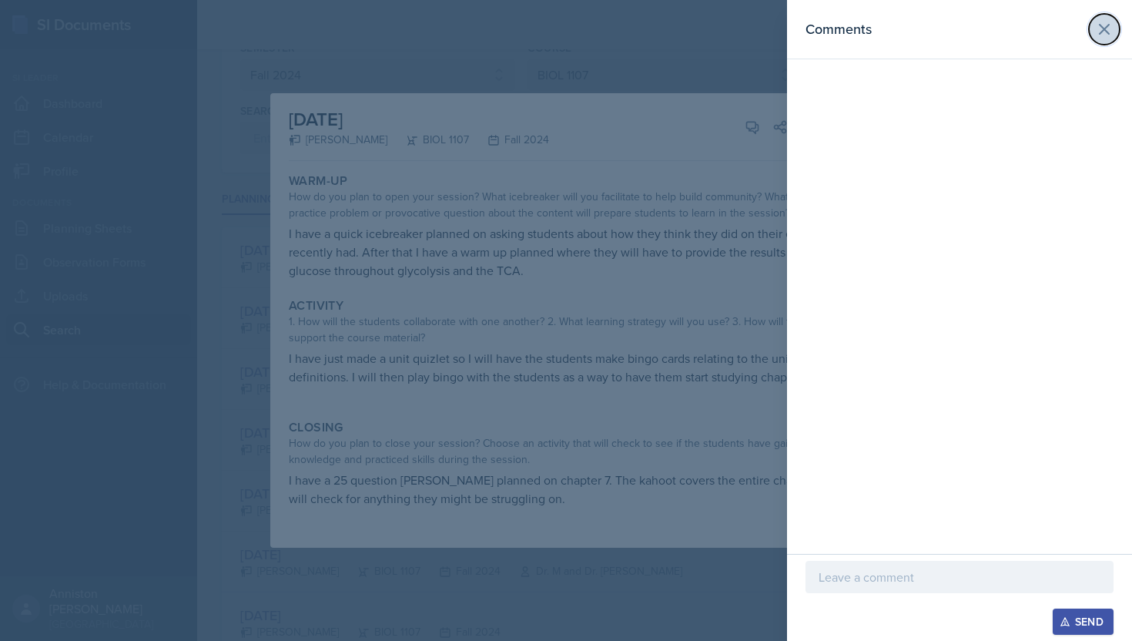
click at [1102, 30] on icon at bounding box center [1104, 29] width 9 height 9
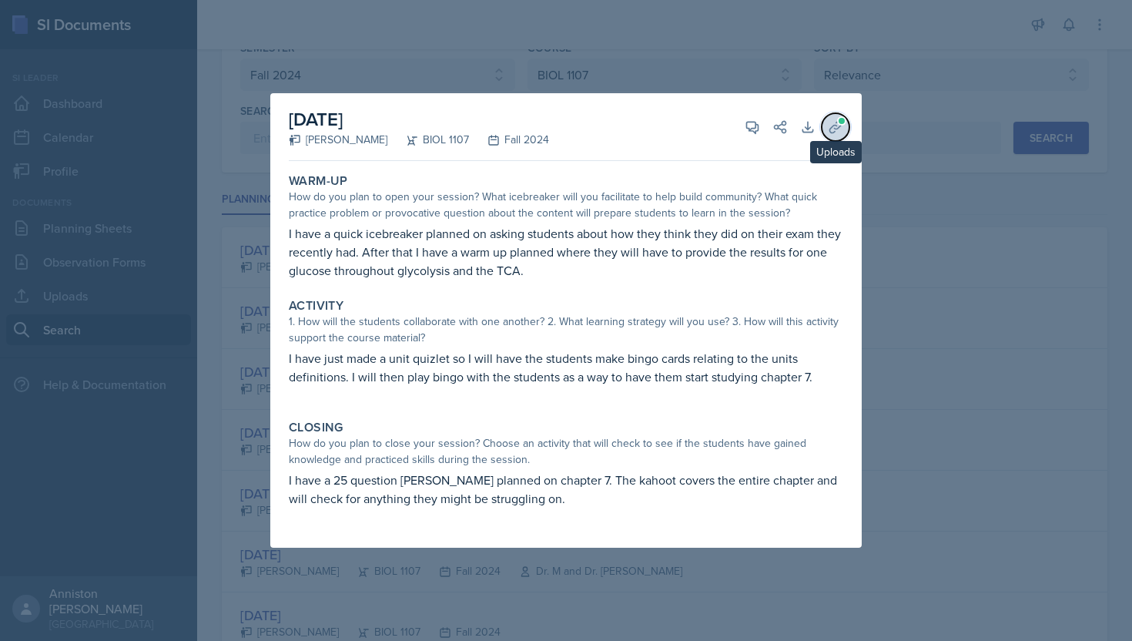
click at [833, 135] on button "Uploads" at bounding box center [836, 127] width 28 height 28
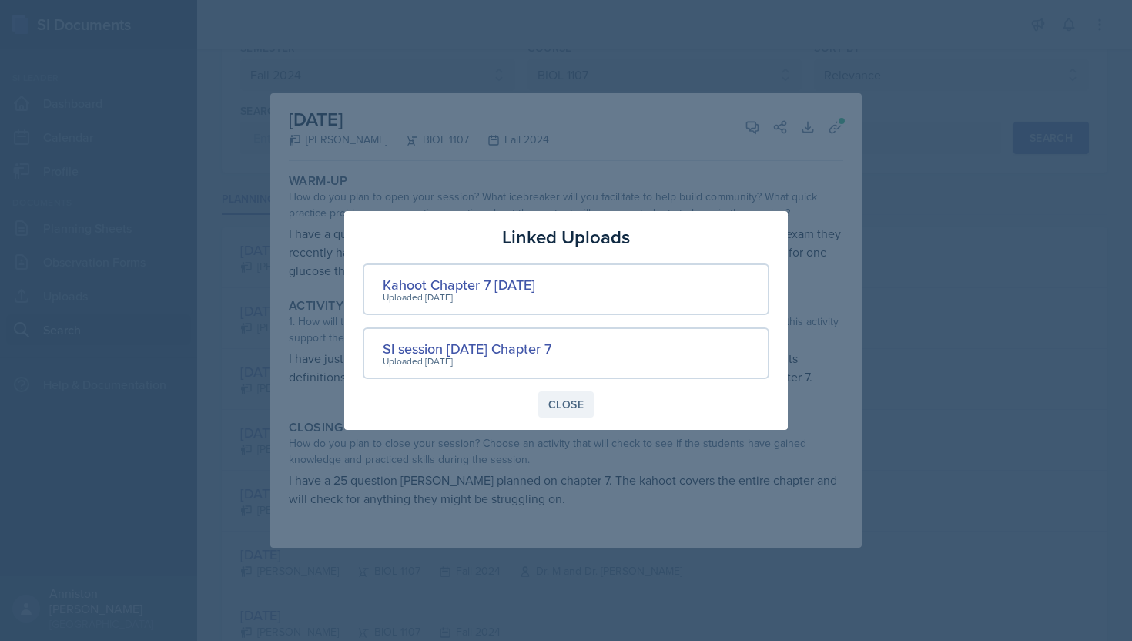
click at [564, 404] on div "Close" at bounding box center [565, 404] width 35 height 12
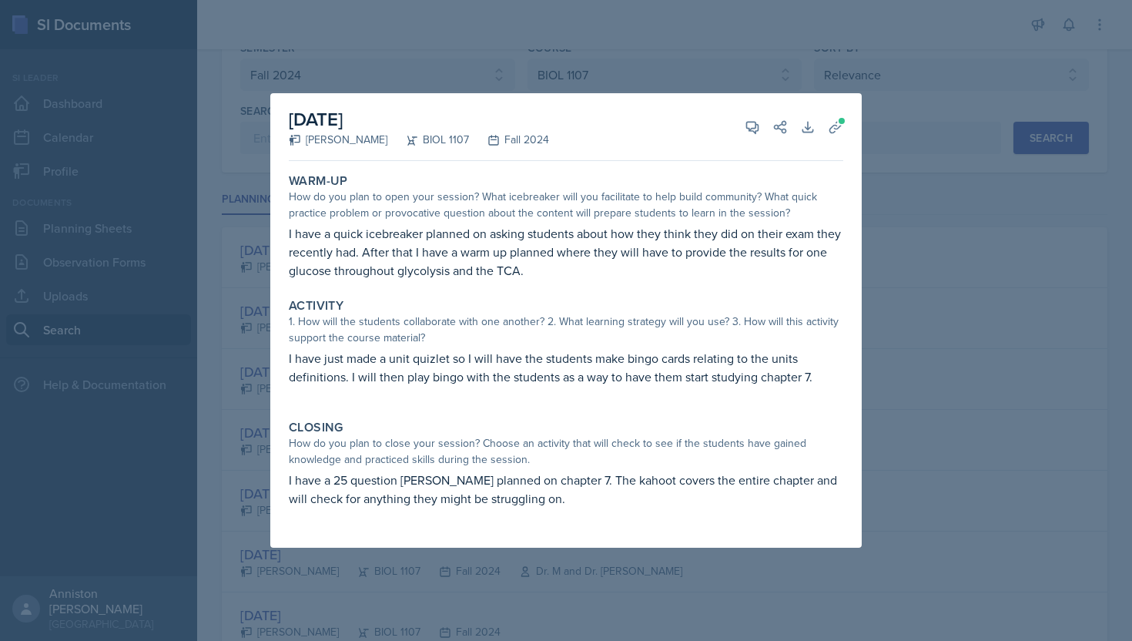
click at [248, 491] on div at bounding box center [566, 320] width 1132 height 641
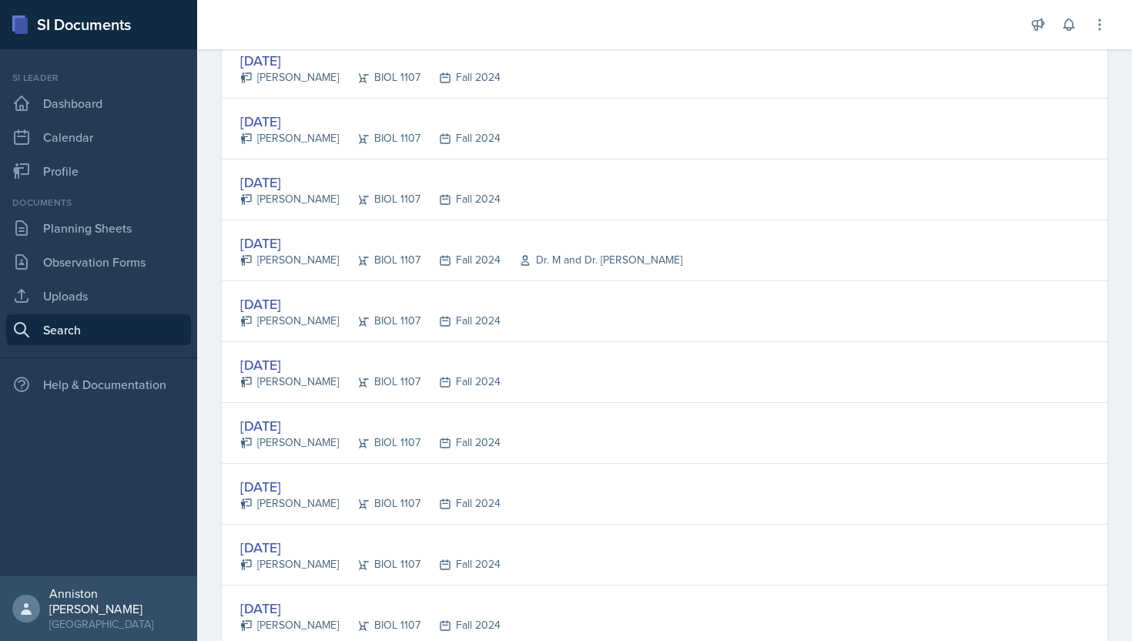
scroll to position [1234, 0]
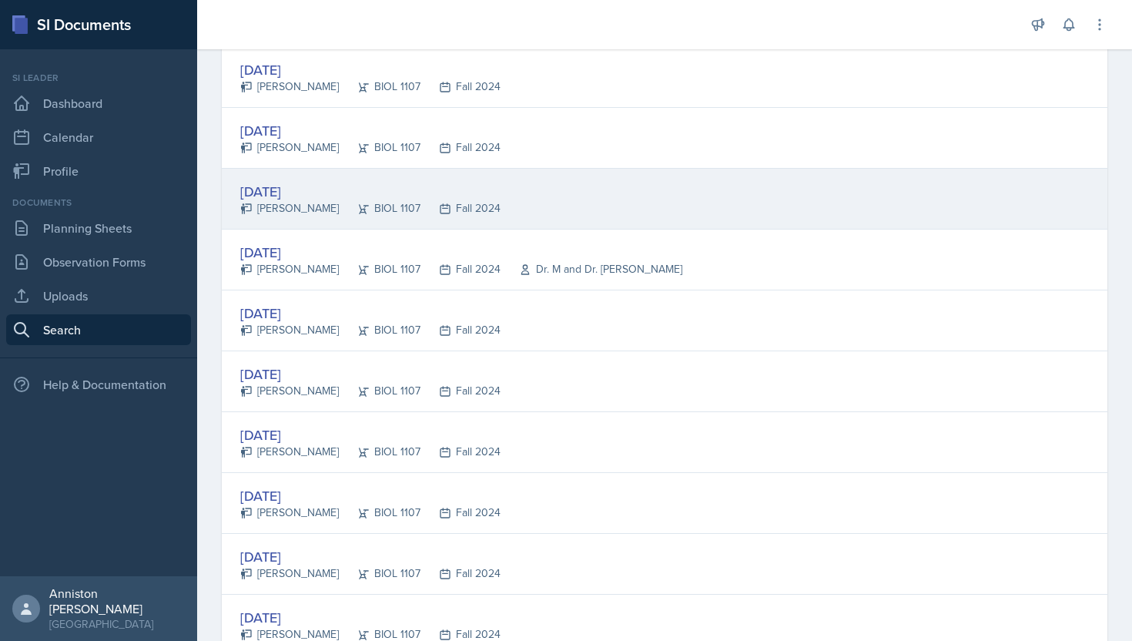
click at [320, 190] on div "[DATE]" at bounding box center [370, 191] width 260 height 21
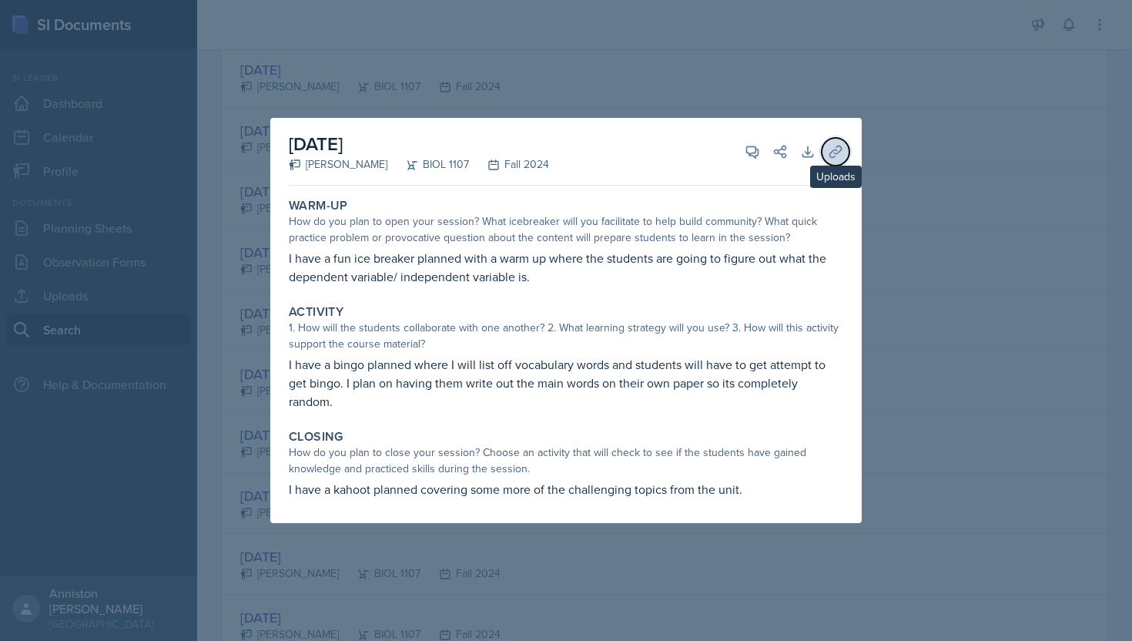
click at [841, 147] on icon at bounding box center [835, 152] width 12 height 12
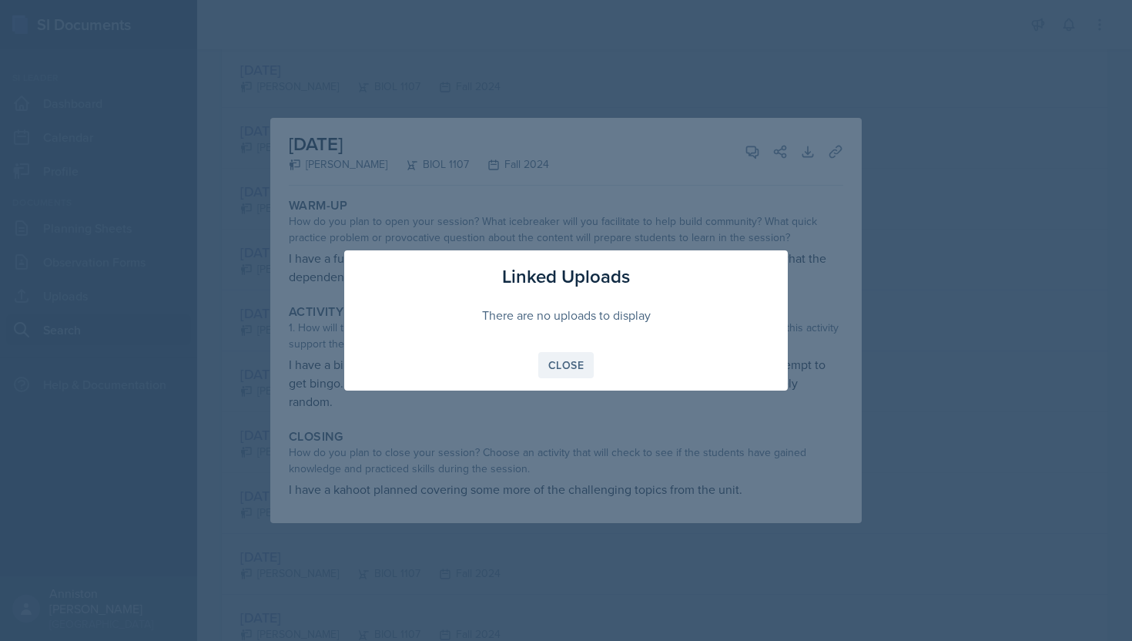
click at [564, 367] on div "Close" at bounding box center [565, 365] width 35 height 12
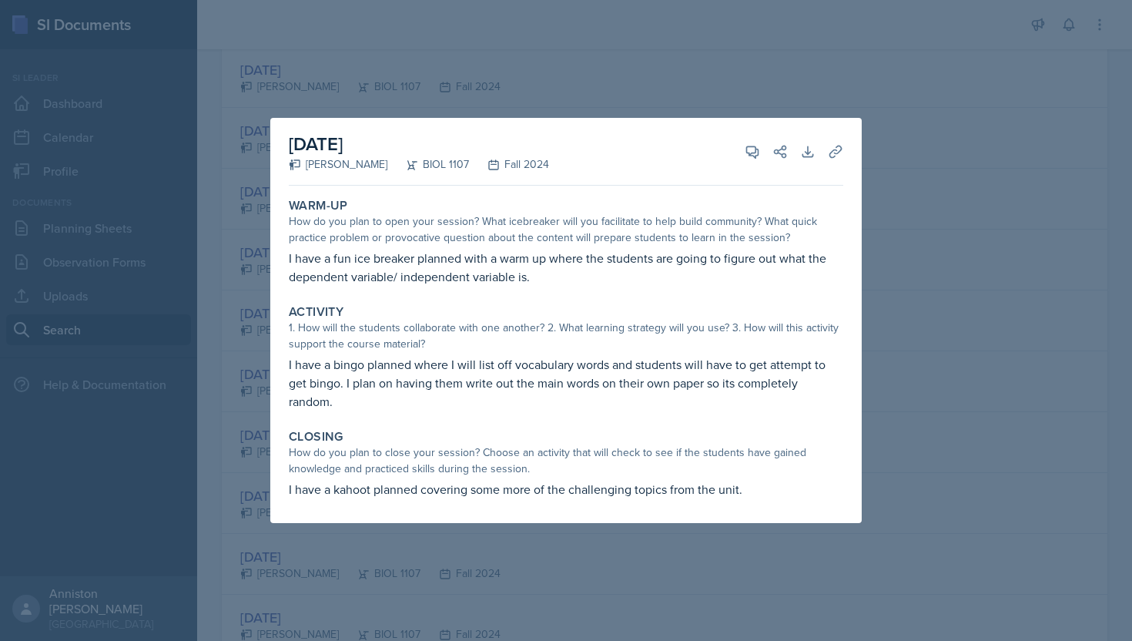
click at [215, 454] on div at bounding box center [566, 320] width 1132 height 641
